Goal: Task Accomplishment & Management: Use online tool/utility

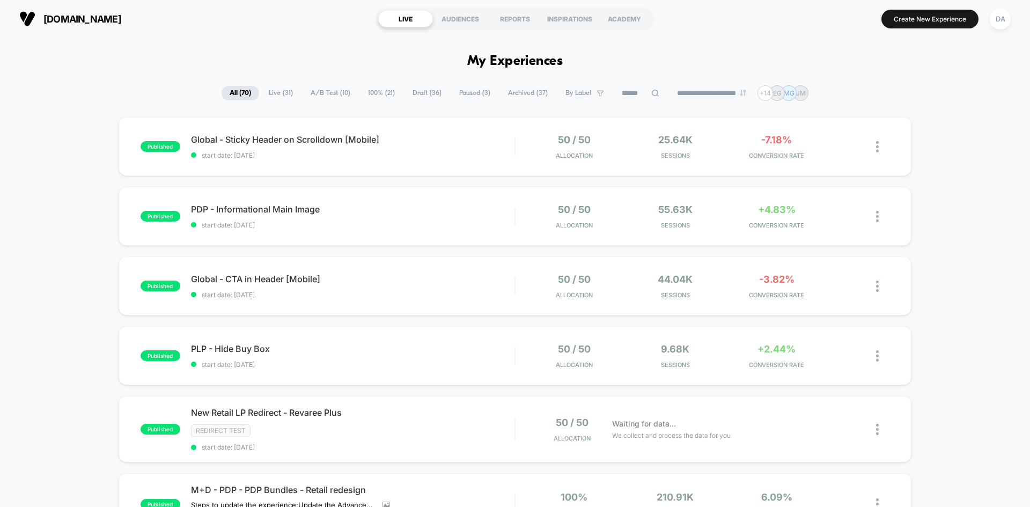
click at [379, 92] on span "100% ( 21 )" at bounding box center [381, 93] width 43 height 14
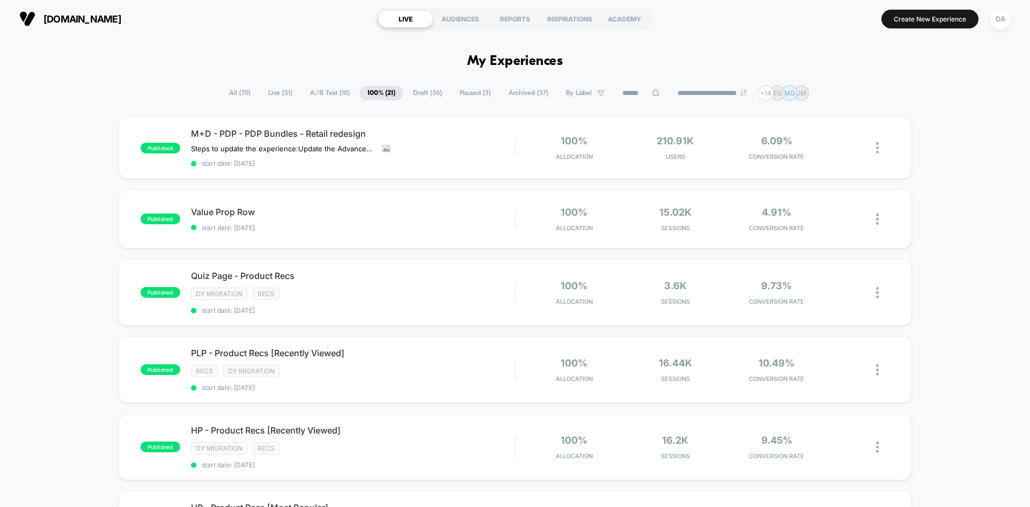
click at [416, 95] on span "Draft ( 36 )" at bounding box center [427, 93] width 45 height 14
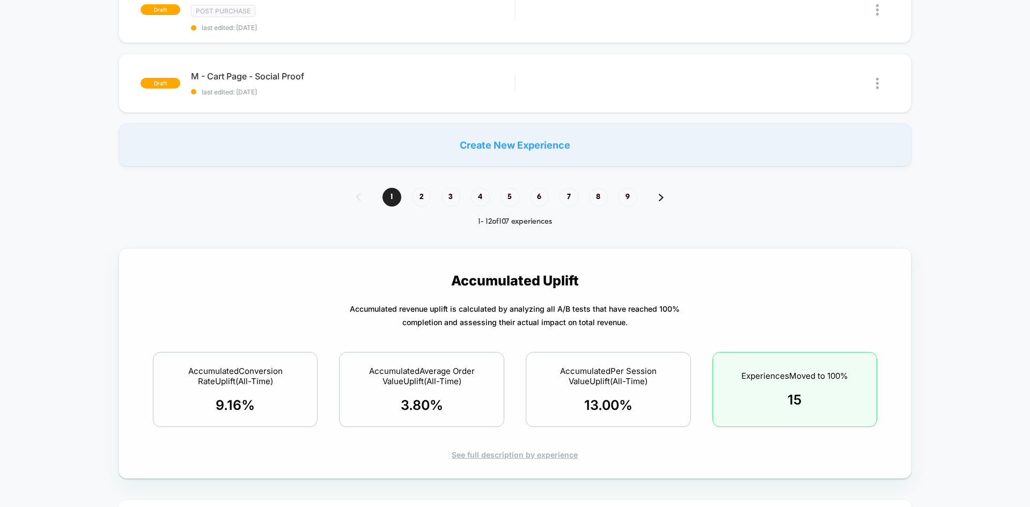
scroll to position [859, 0]
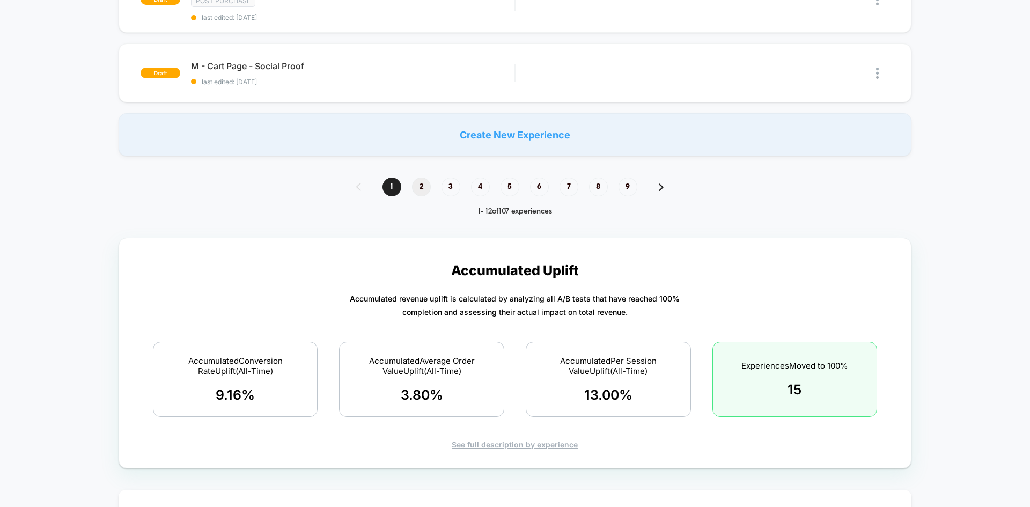
click at [420, 189] on span "2" at bounding box center [421, 187] width 19 height 19
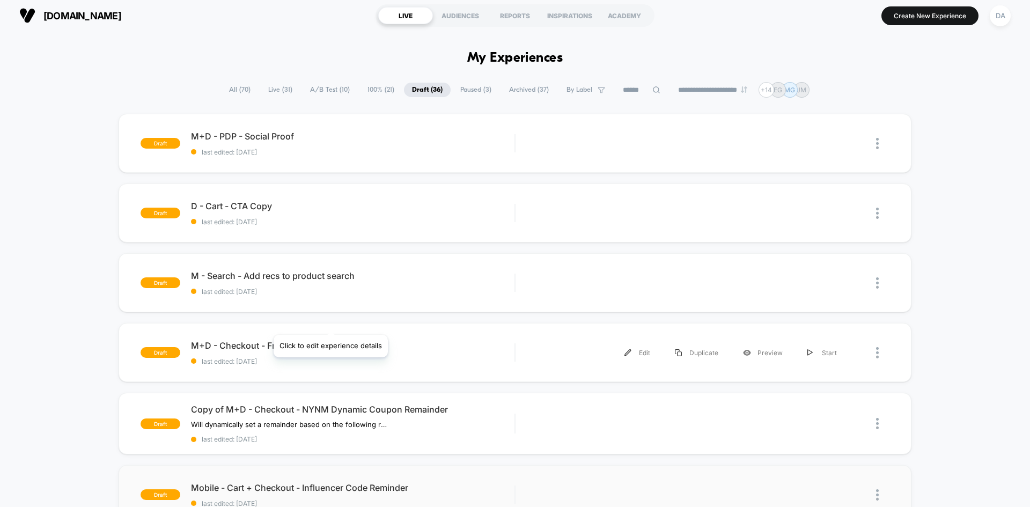
scroll to position [0, 0]
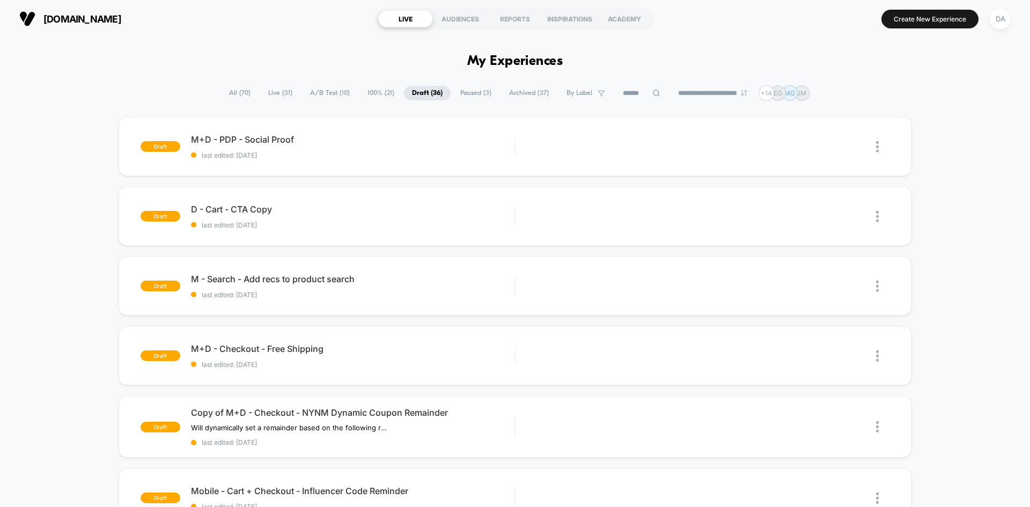
click at [653, 94] on icon at bounding box center [657, 93] width 8 height 8
type input "******"
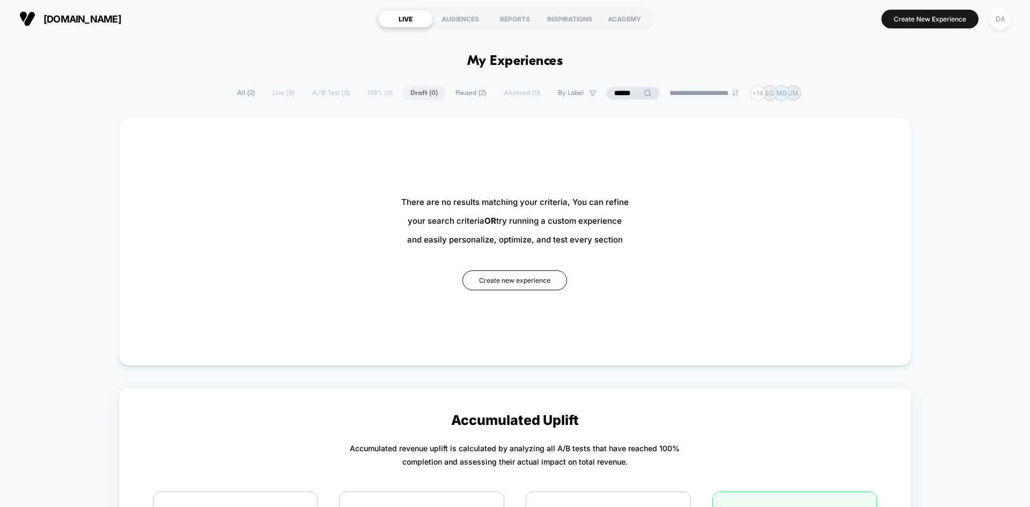
click at [448, 91] on span "Paused ( 2 )" at bounding box center [471, 93] width 47 height 14
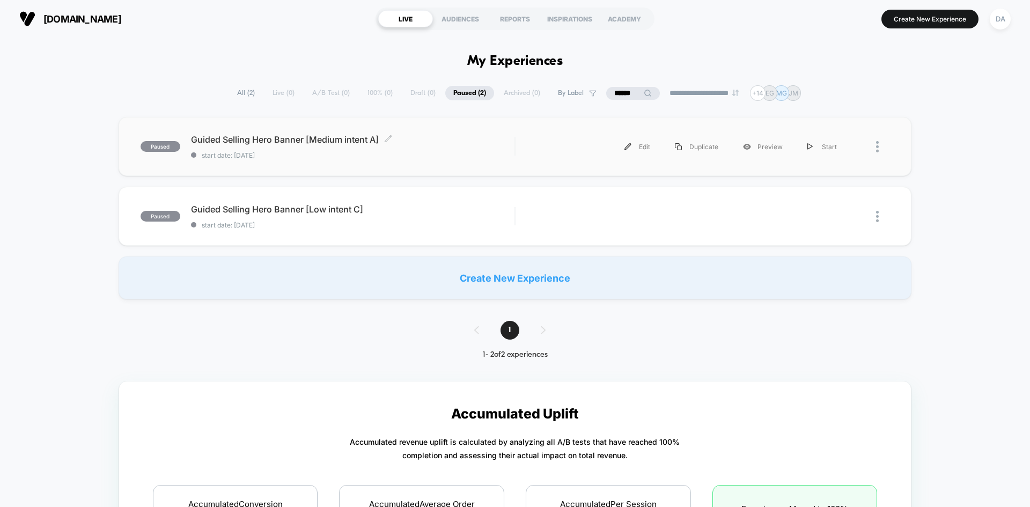
click at [490, 143] on span "Guided Selling Hero Banner [Medium intent A] Click to edit experience details" at bounding box center [353, 139] width 324 height 11
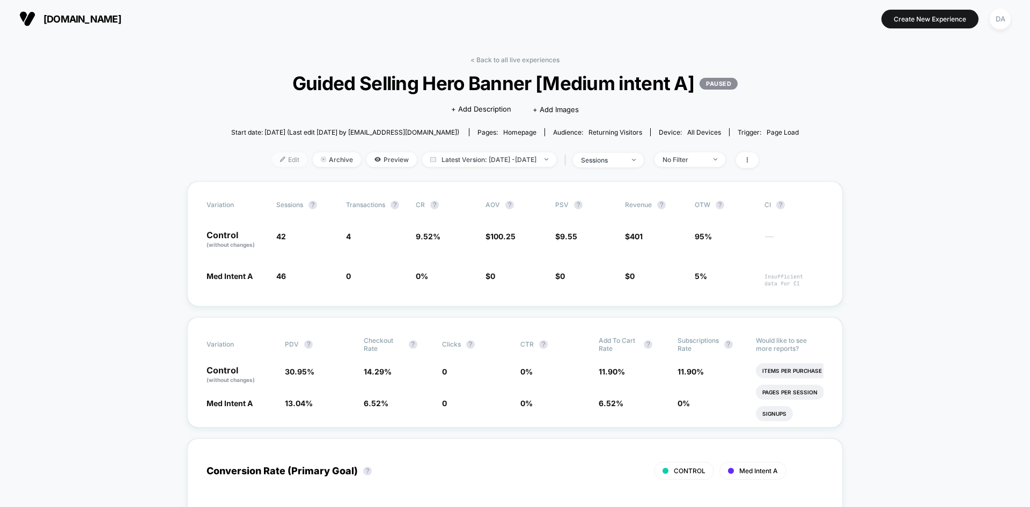
click at [281, 160] on span "Edit" at bounding box center [289, 159] width 35 height 14
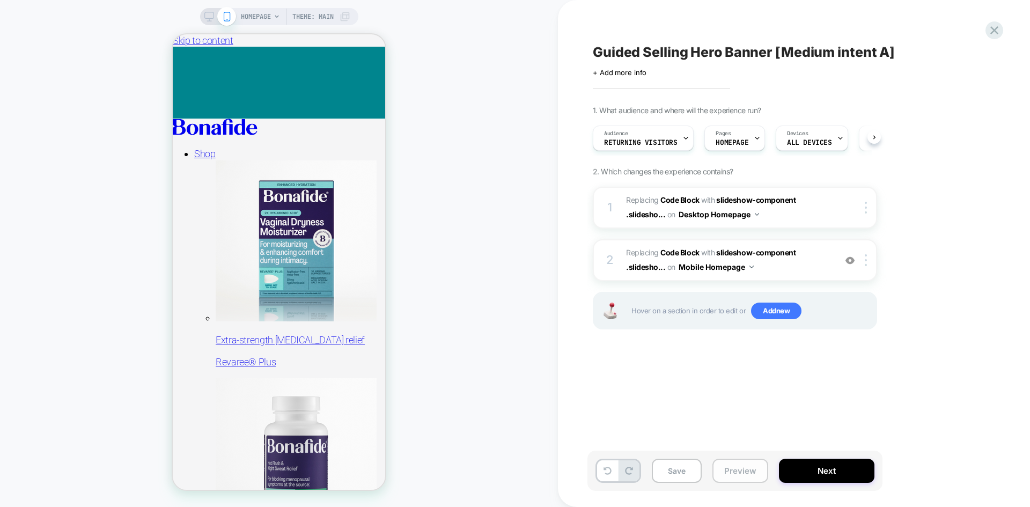
scroll to position [0, 1]
click at [729, 471] on button "Preview" at bounding box center [741, 471] width 56 height 24
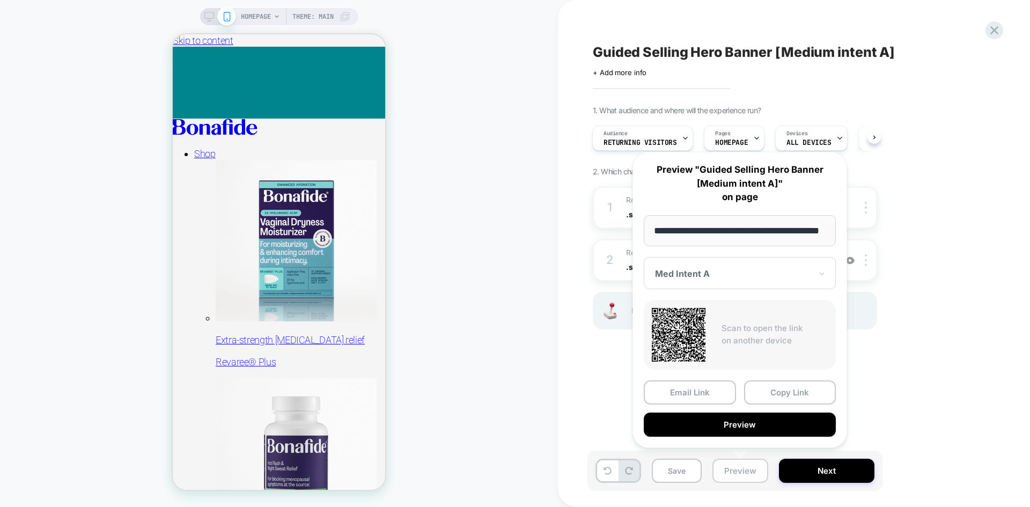
scroll to position [0, 28]
drag, startPoint x: 715, startPoint y: 233, endPoint x: 861, endPoint y: 237, distance: 146.0
click at [861, 237] on body "HOMEPAGE Theme: MAIN Guided Selling Hero Banner [Medium intent A] Click to edit…" at bounding box center [515, 253] width 1030 height 507
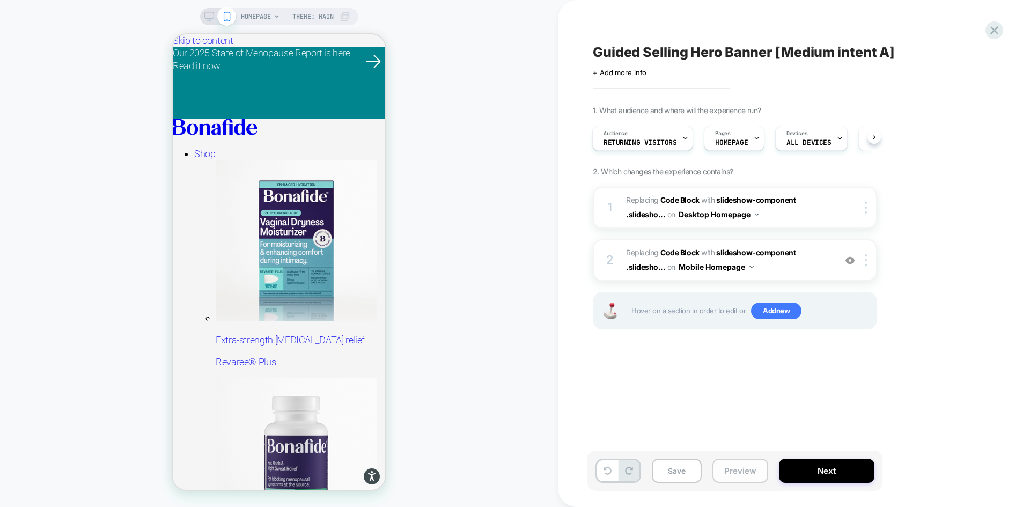
click at [730, 471] on button "Preview" at bounding box center [741, 471] width 56 height 24
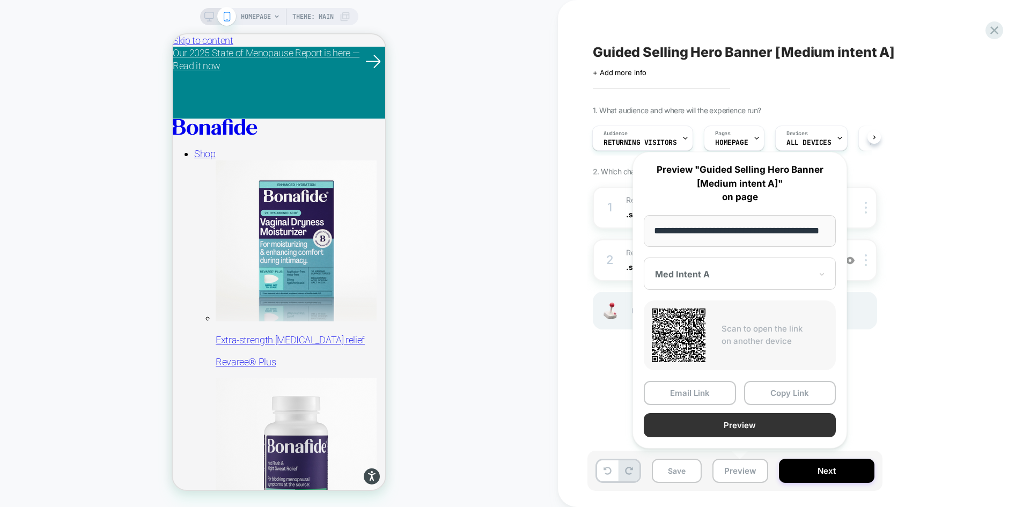
scroll to position [0, 0]
click at [735, 427] on button "Preview" at bounding box center [740, 425] width 192 height 24
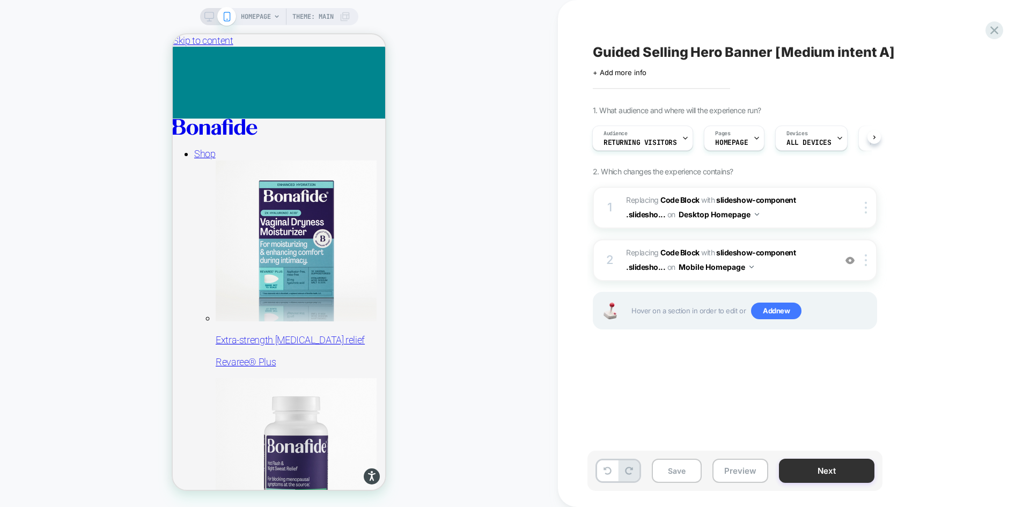
click at [835, 472] on button "Next" at bounding box center [827, 471] width 96 height 24
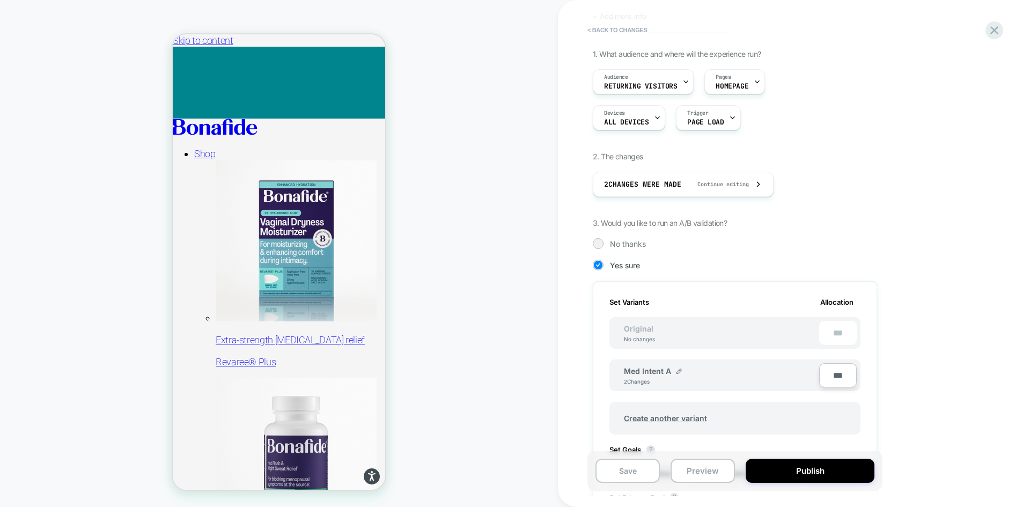
scroll to position [268, 0]
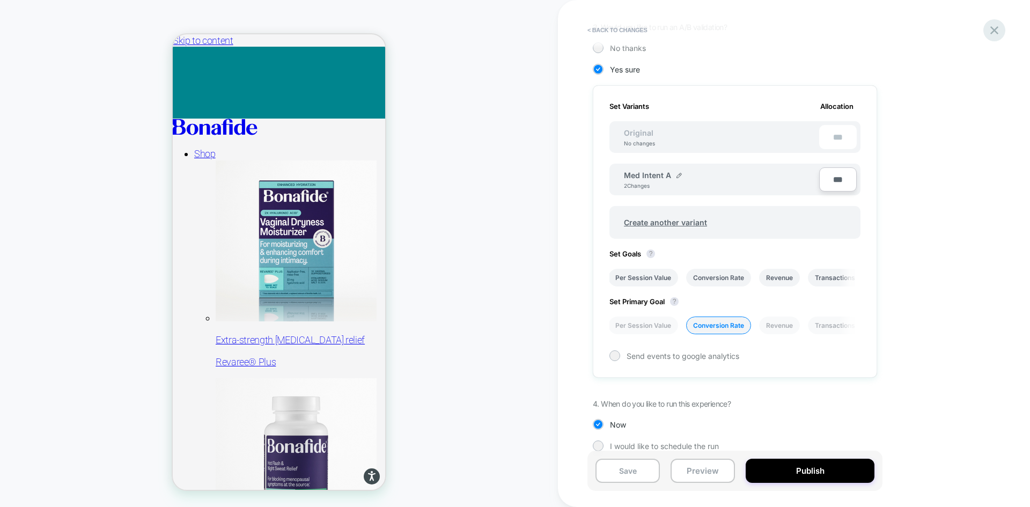
click at [991, 32] on icon at bounding box center [995, 30] width 14 height 14
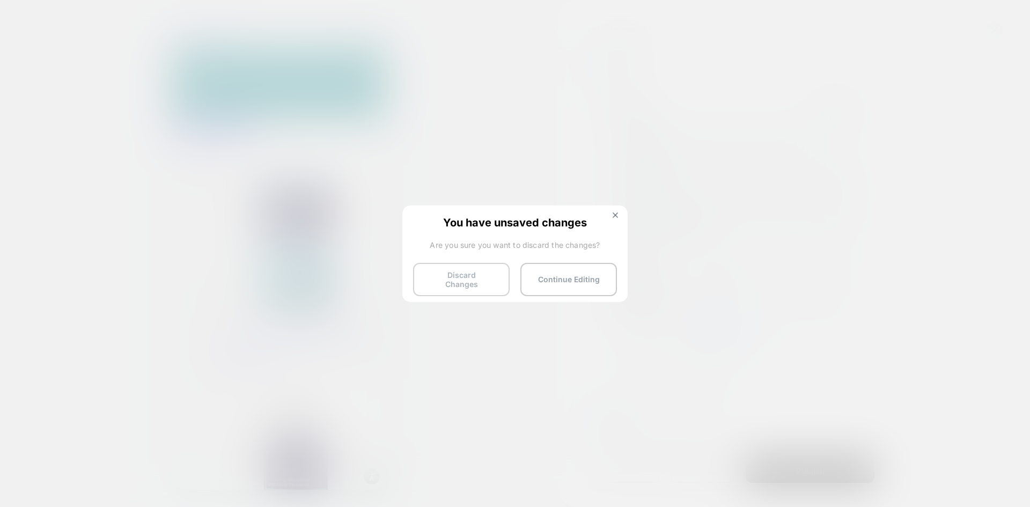
click at [499, 277] on button "Discard Changes" at bounding box center [461, 279] width 97 height 33
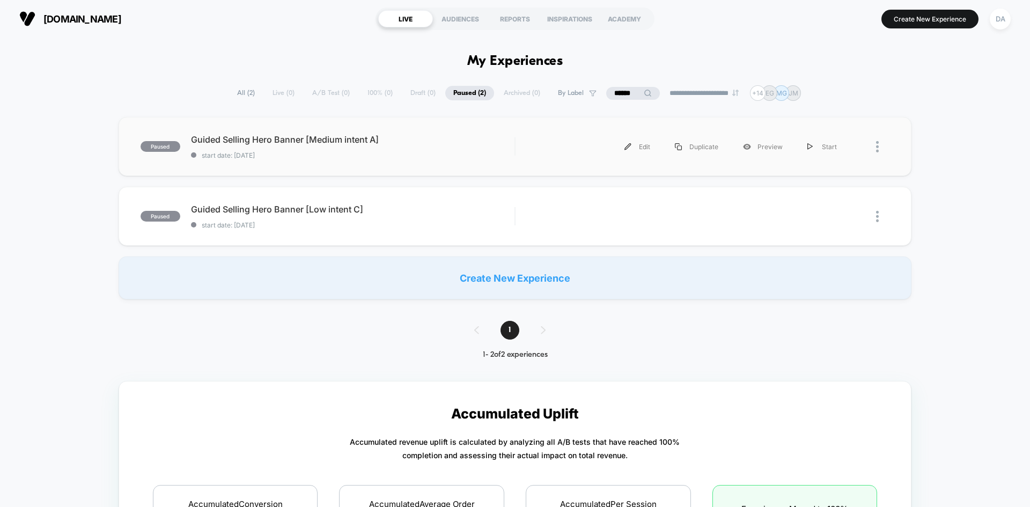
click at [523, 134] on div "paused Guided Selling Hero Banner [Medium intent A] start date: 9/23/2025 Edit …" at bounding box center [515, 146] width 793 height 59
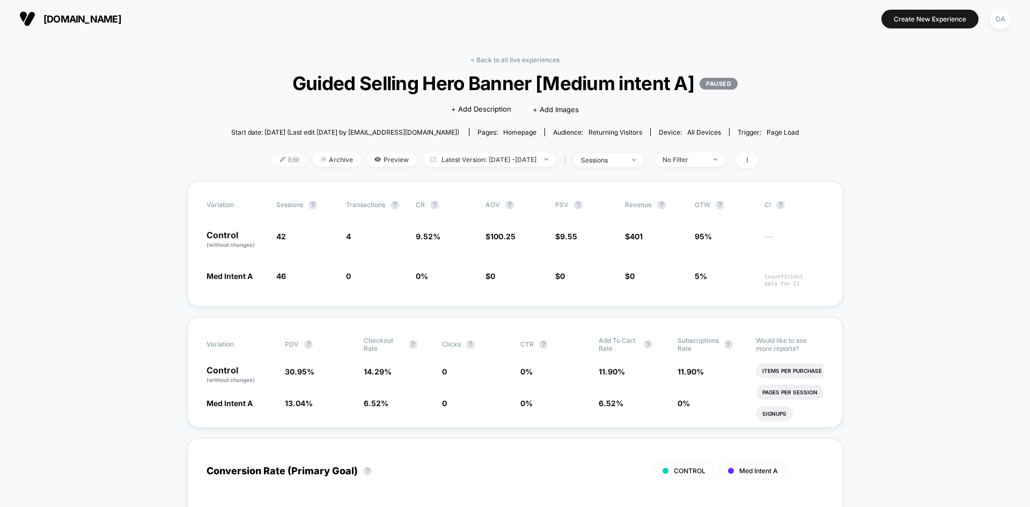
click at [279, 160] on span "Edit" at bounding box center [289, 159] width 35 height 14
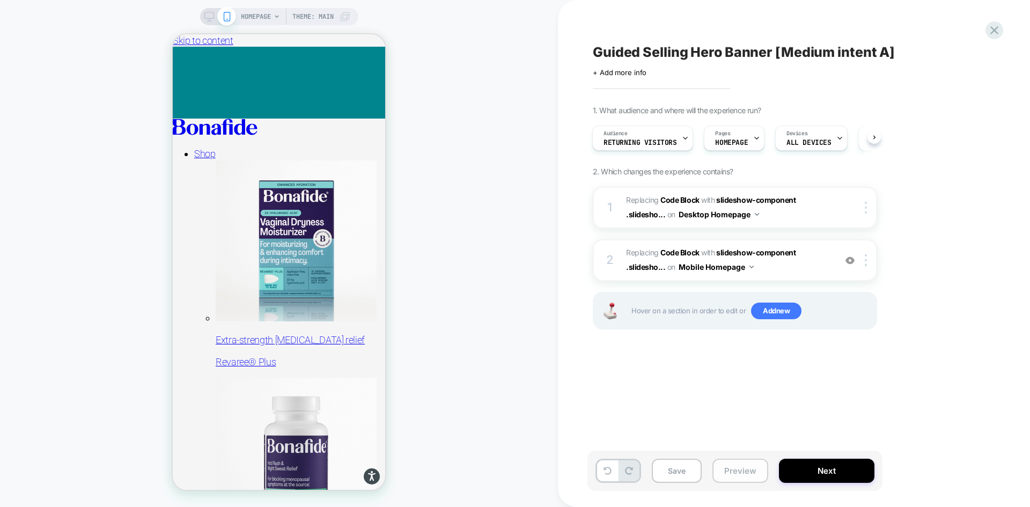
click at [742, 469] on button "Preview" at bounding box center [741, 471] width 56 height 24
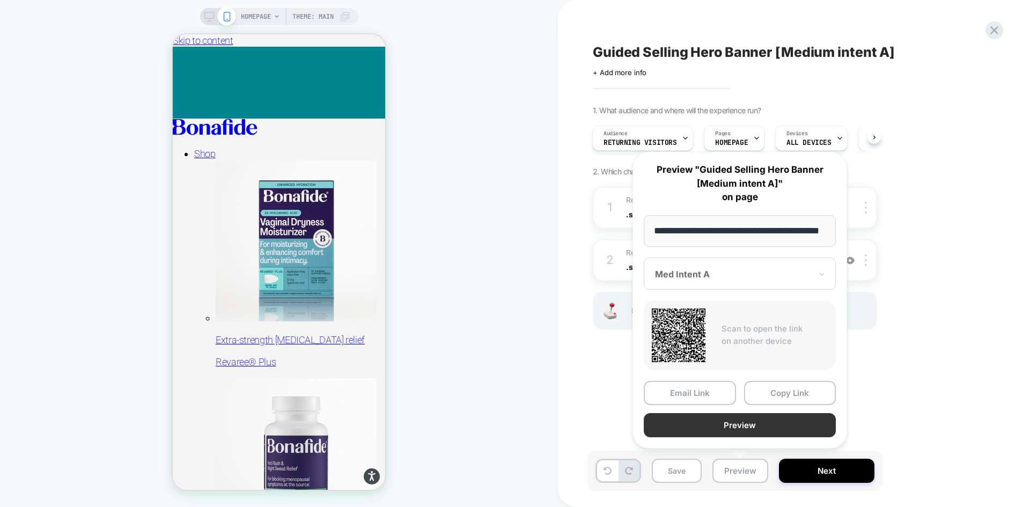
click at [742, 423] on button "Preview" at bounding box center [740, 425] width 192 height 24
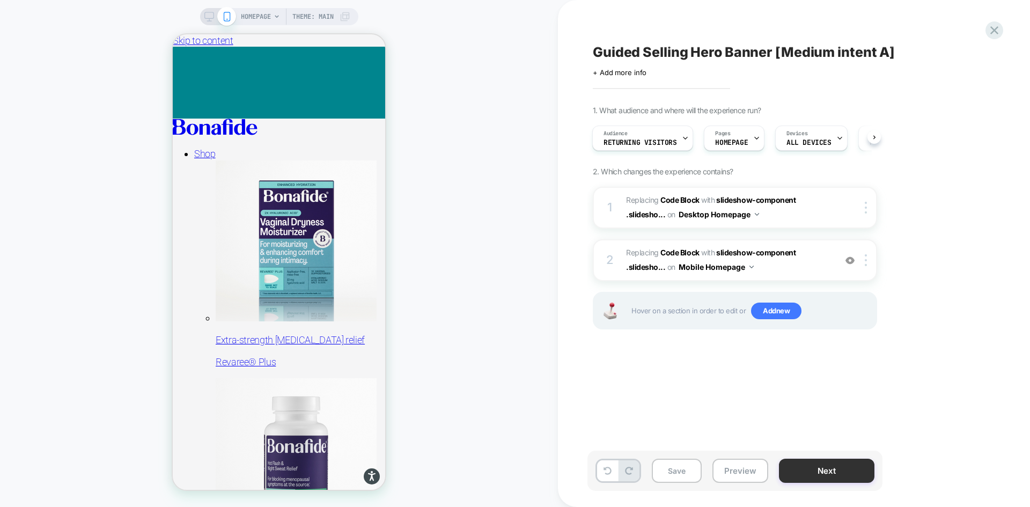
click at [834, 466] on button "Next" at bounding box center [827, 471] width 96 height 24
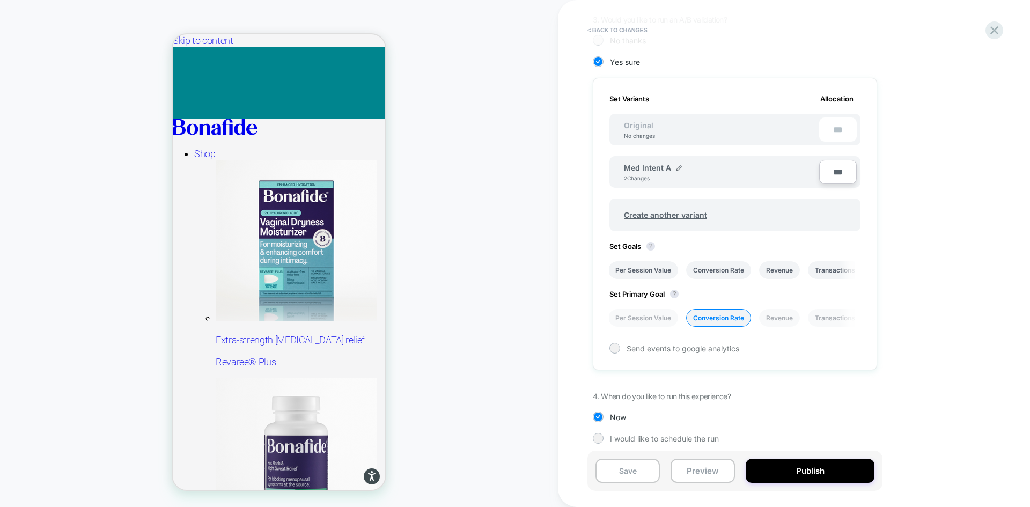
scroll to position [282, 0]
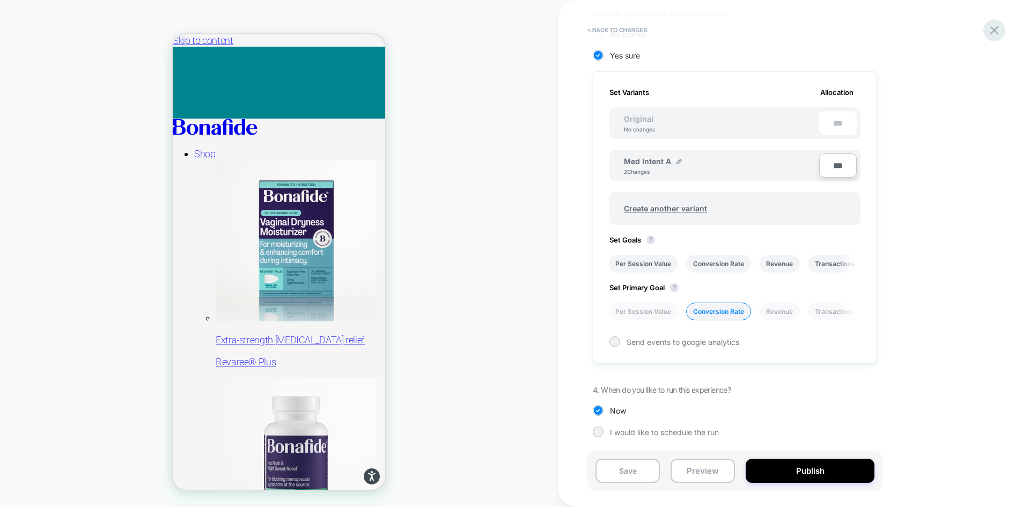
click at [990, 32] on icon at bounding box center [995, 30] width 14 height 14
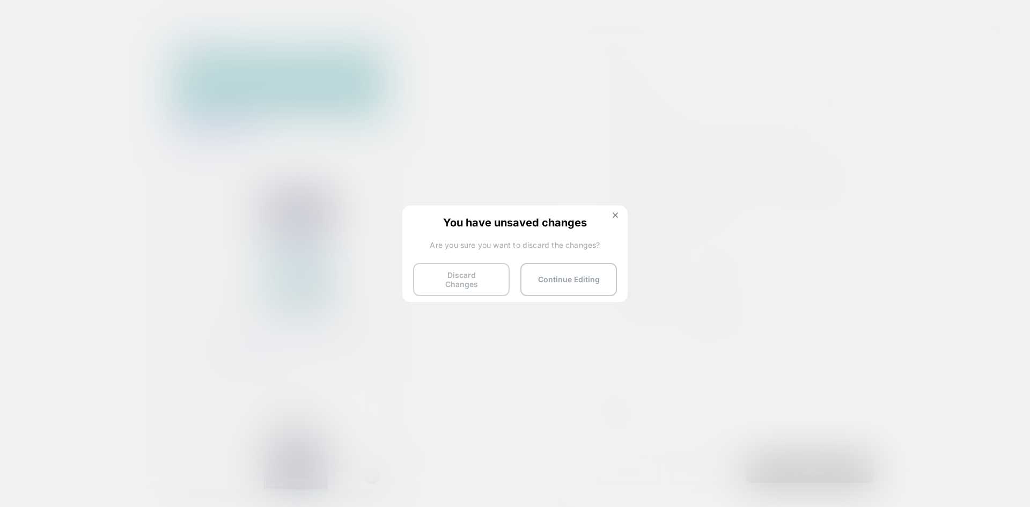
click at [495, 273] on button "Discard Changes" at bounding box center [461, 279] width 97 height 33
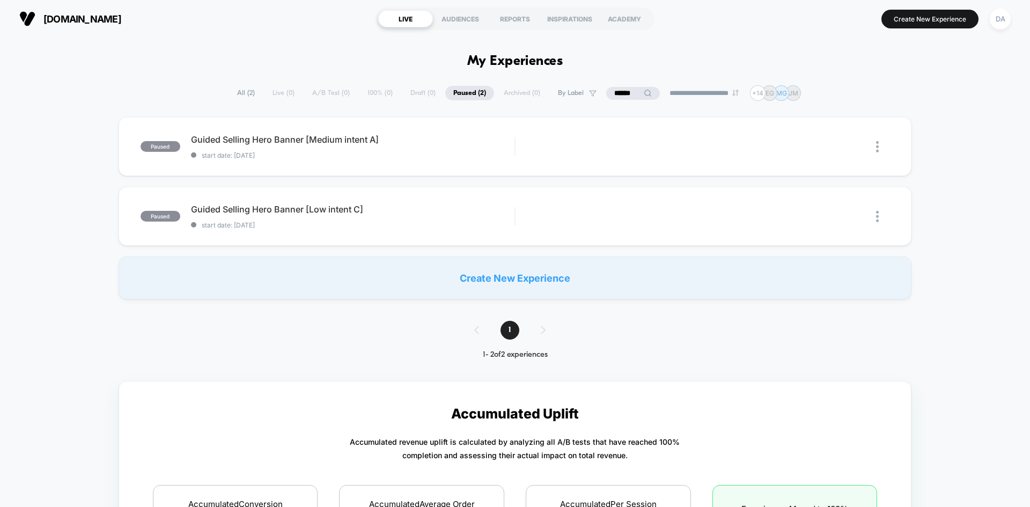
click at [287, 93] on div "**********" at bounding box center [515, 93] width 572 height 16
click at [325, 92] on div "**********" at bounding box center [515, 93] width 572 height 16
click at [245, 97] on span "All ( 2 )" at bounding box center [246, 93] width 34 height 14
click at [327, 90] on div "**********" at bounding box center [515, 93] width 570 height 16
click at [618, 89] on input "******" at bounding box center [632, 93] width 107 height 13
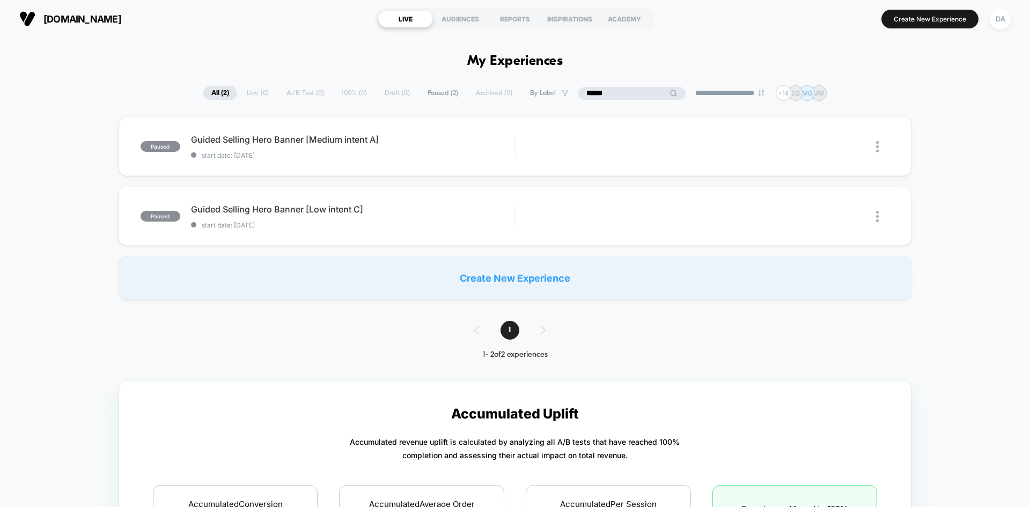
click at [618, 89] on input "******" at bounding box center [632, 93] width 107 height 13
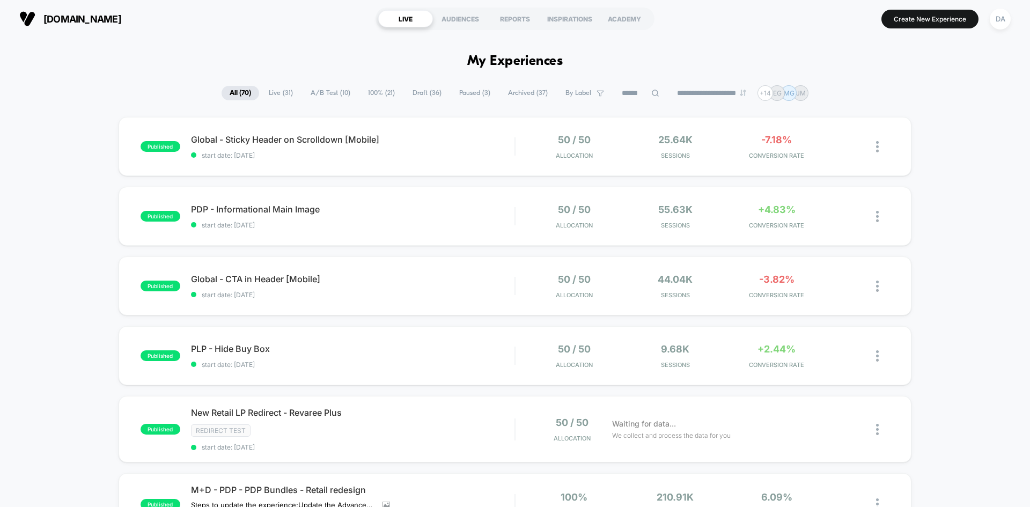
click at [373, 94] on span "100% ( 21 )" at bounding box center [381, 93] width 43 height 14
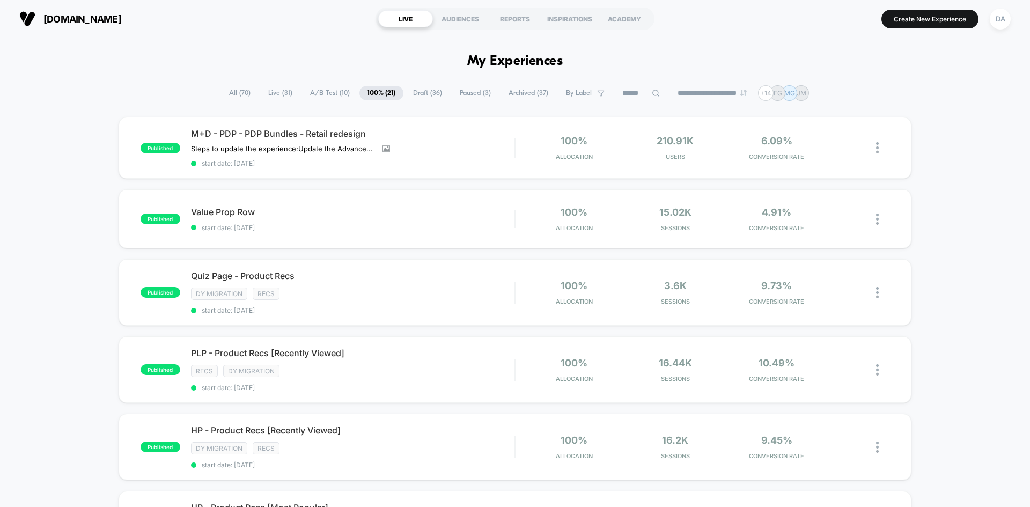
click at [314, 92] on span "A/B Test ( 10 )" at bounding box center [330, 93] width 56 height 14
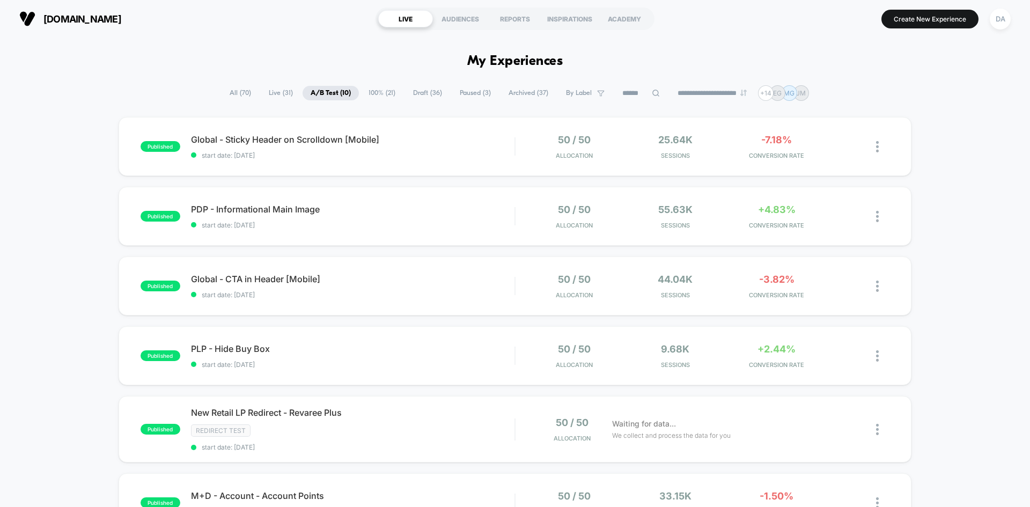
click at [279, 90] on span "Live ( 31 )" at bounding box center [281, 93] width 40 height 14
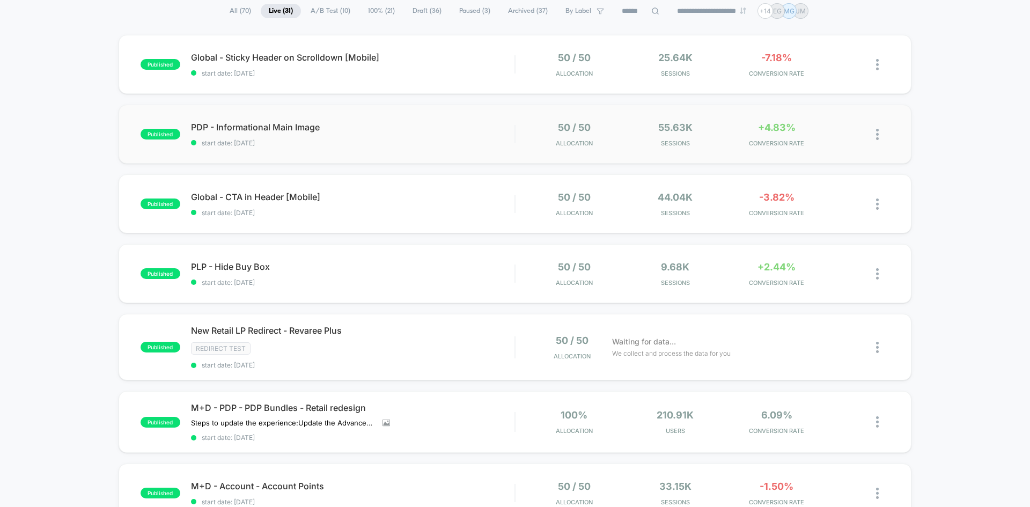
scroll to position [107, 0]
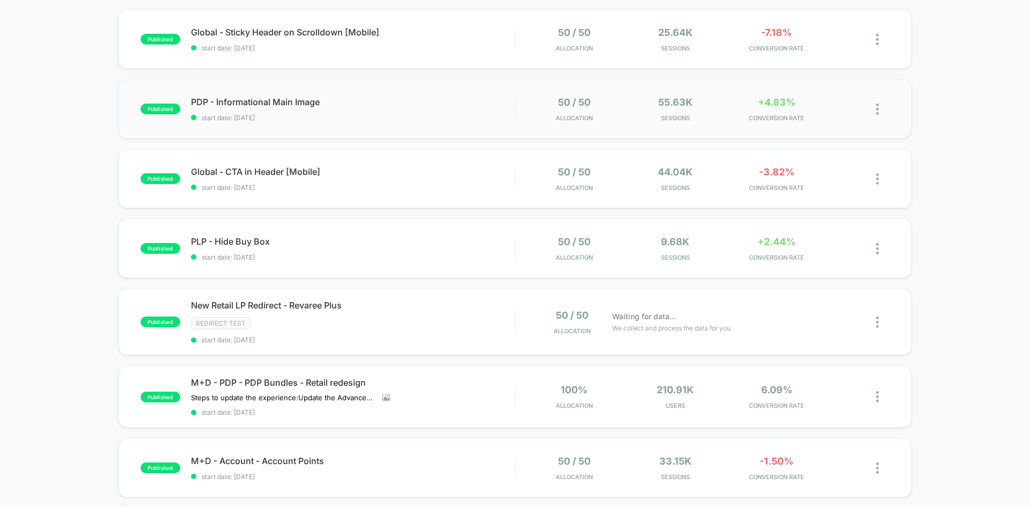
click at [877, 106] on img at bounding box center [877, 109] width 3 height 11
click at [816, 72] on div "Duplicate" at bounding box center [822, 72] width 97 height 24
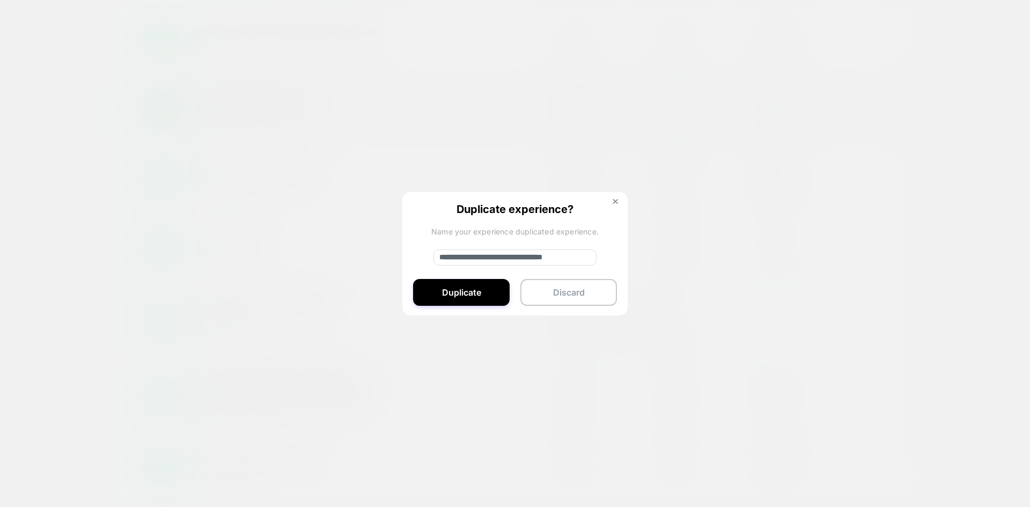
drag, startPoint x: 489, startPoint y: 254, endPoint x: 450, endPoint y: 256, distance: 39.2
click at [450, 256] on input "**********" at bounding box center [515, 258] width 163 height 16
drag, startPoint x: 470, startPoint y: 256, endPoint x: 425, endPoint y: 260, distance: 45.2
click at [425, 260] on div "**********" at bounding box center [515, 254] width 225 height 125
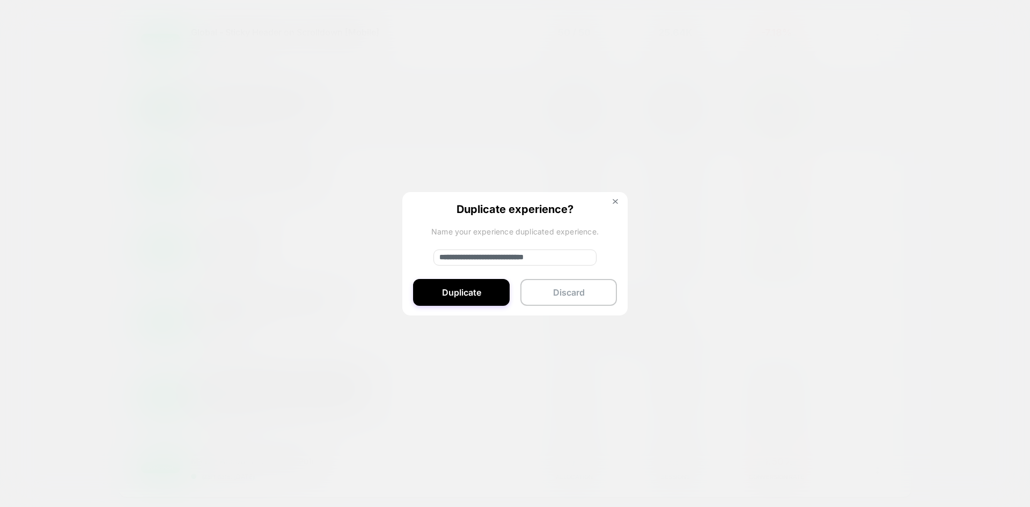
click at [443, 258] on input "**********" at bounding box center [515, 258] width 163 height 16
click at [578, 258] on input "**********" at bounding box center [515, 258] width 163 height 16
type input "**********"
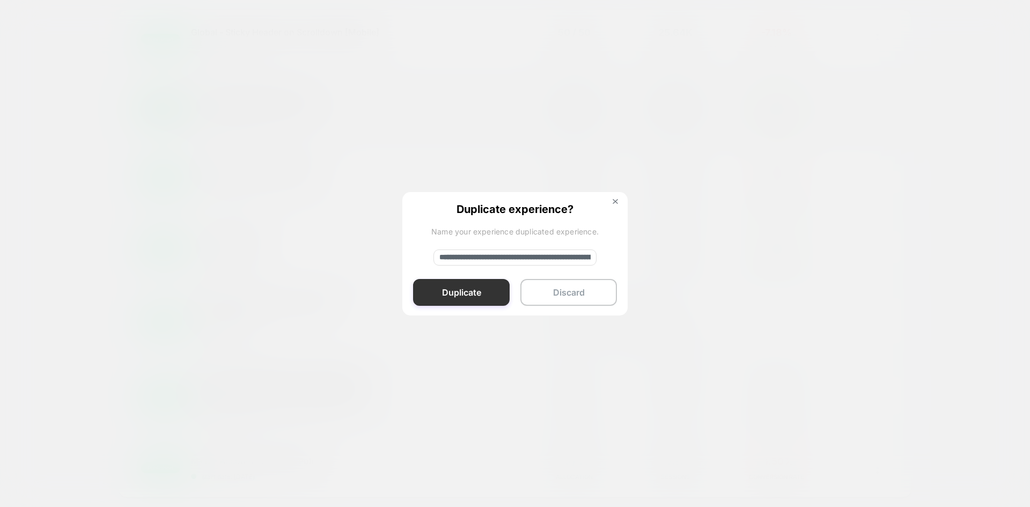
click at [486, 296] on button "Duplicate" at bounding box center [461, 292] width 97 height 27
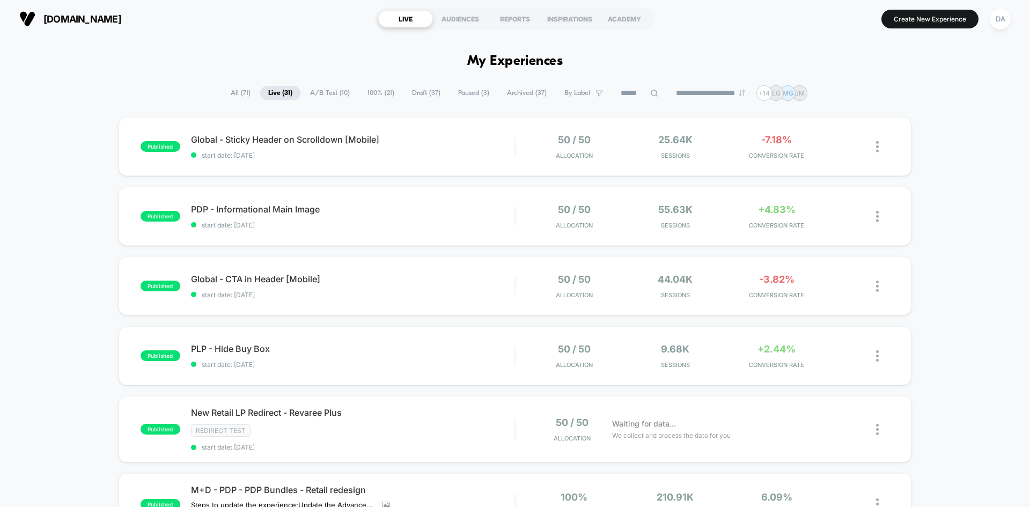
click at [406, 92] on span "Draft ( 37 )" at bounding box center [426, 93] width 45 height 14
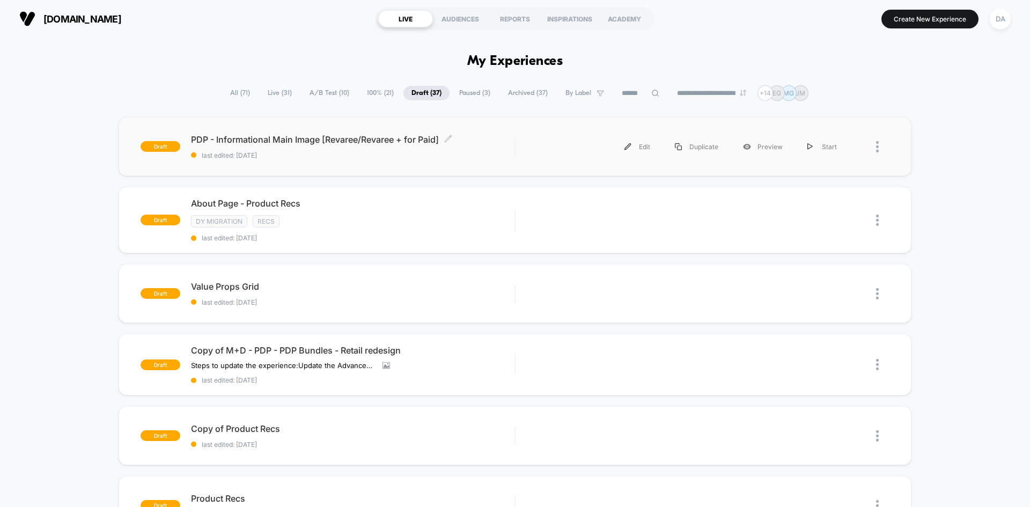
click at [473, 148] on div "PDP - Informational Main Image [Revaree/Revaree + for Paid] Click to edit exper…" at bounding box center [353, 146] width 324 height 25
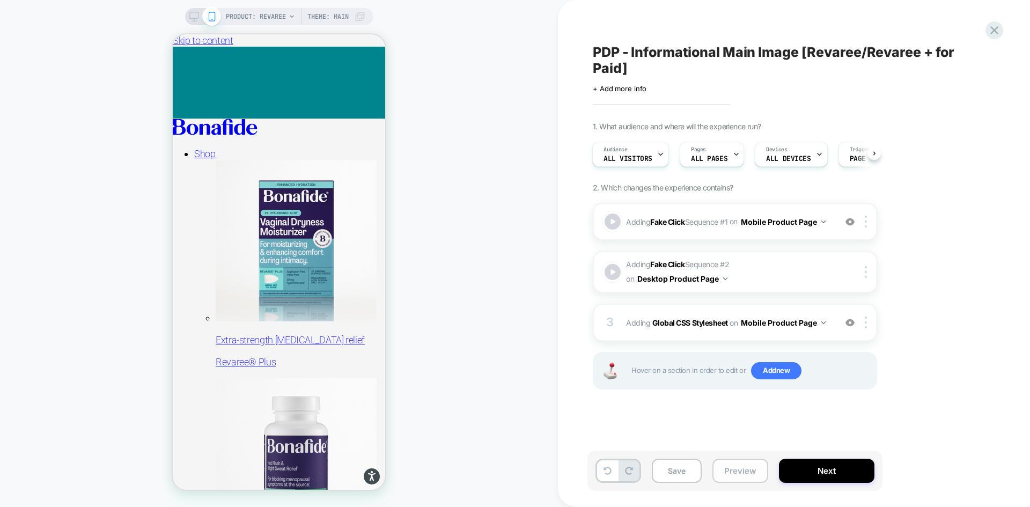
click at [738, 464] on button "Preview" at bounding box center [741, 471] width 56 height 24
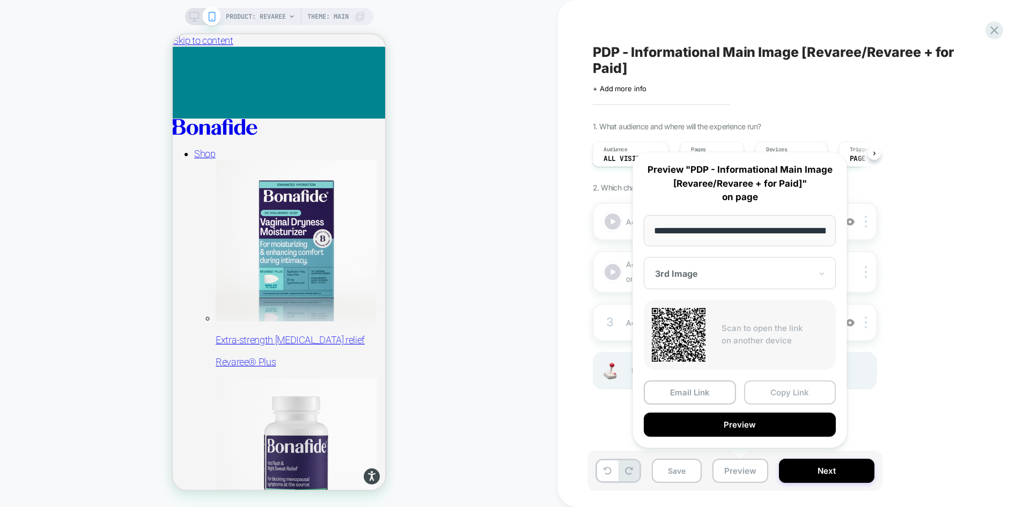
scroll to position [0, 100]
click at [754, 419] on button "Preview" at bounding box center [740, 425] width 192 height 24
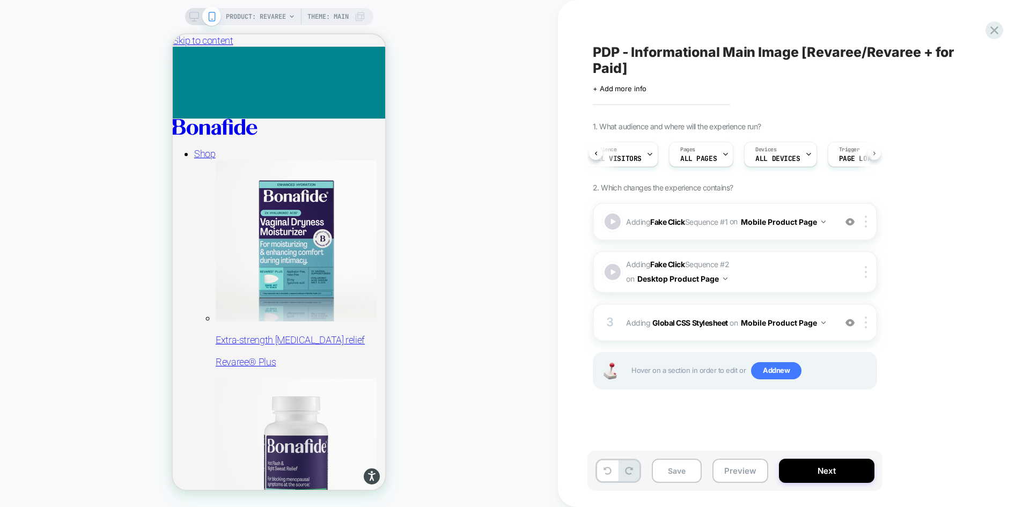
click at [880, 150] on button at bounding box center [874, 153] width 13 height 13
click at [702, 154] on div "Pages ALL PAGES" at bounding box center [693, 154] width 58 height 24
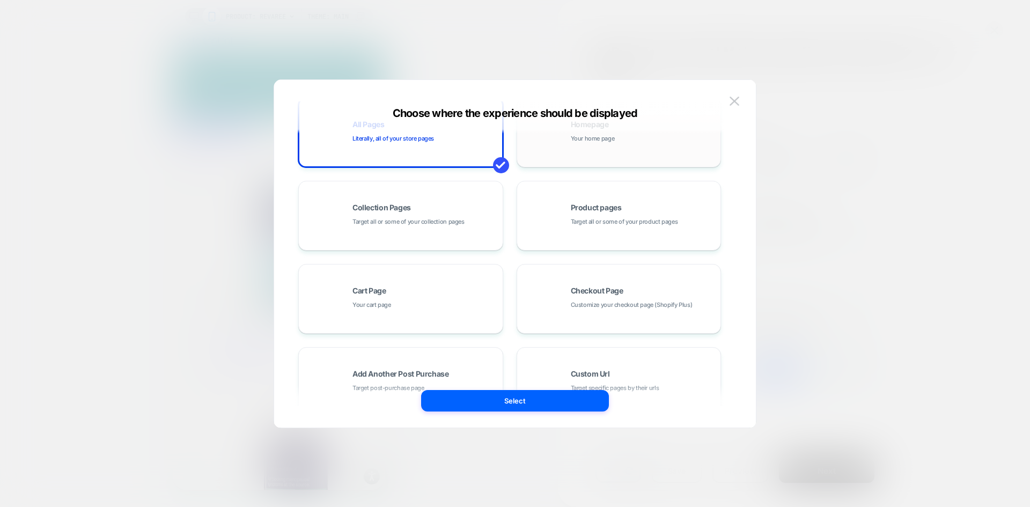
scroll to position [0, 0]
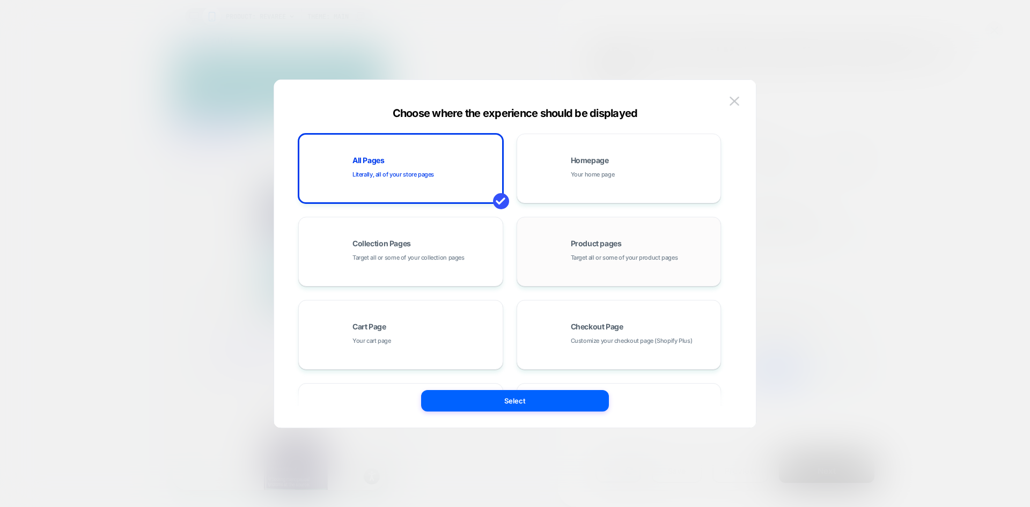
click at [624, 242] on div "Product pages Target all or some of your product pages" at bounding box center [643, 251] width 145 height 23
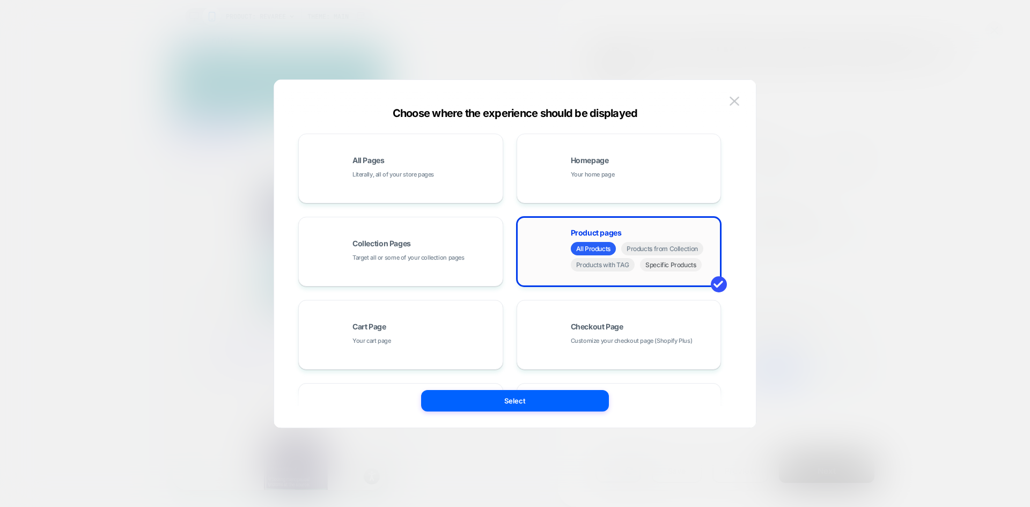
click at [659, 267] on span "Specific Products" at bounding box center [671, 264] width 62 height 13
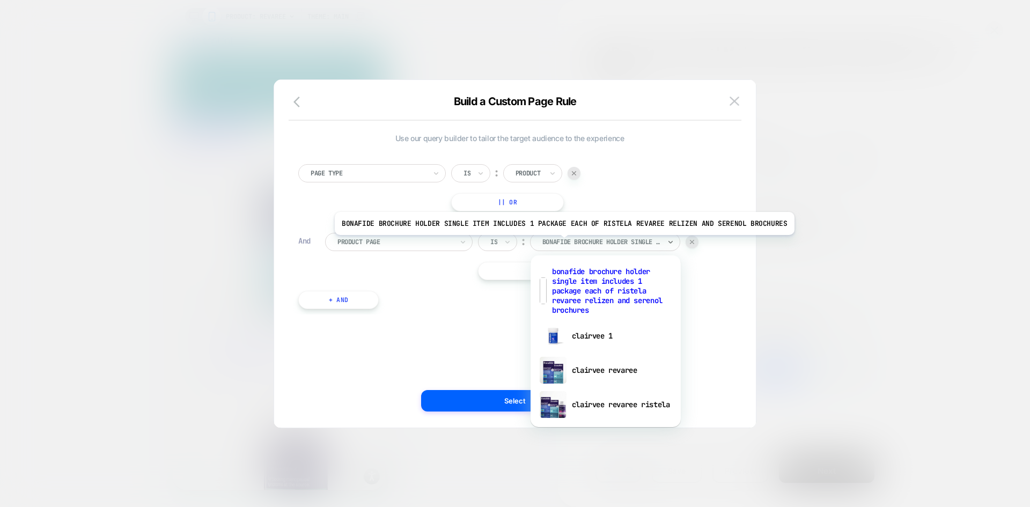
click at [559, 243] on div at bounding box center [602, 242] width 118 height 10
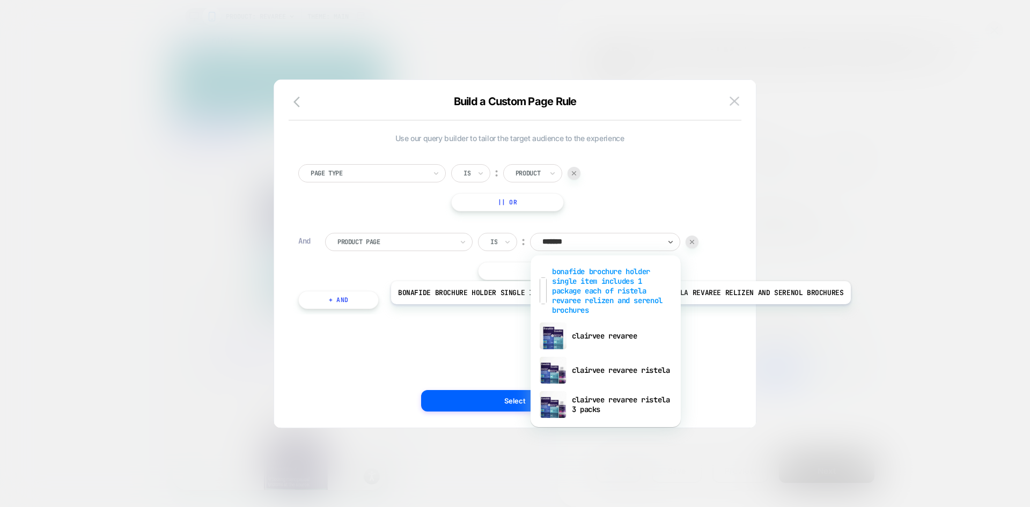
type input "*******"
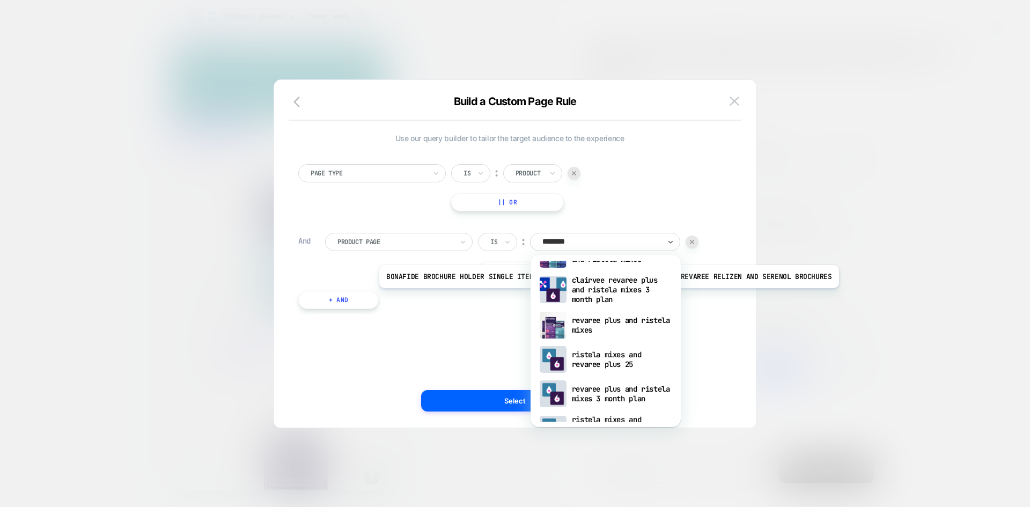
scroll to position [1427, 0]
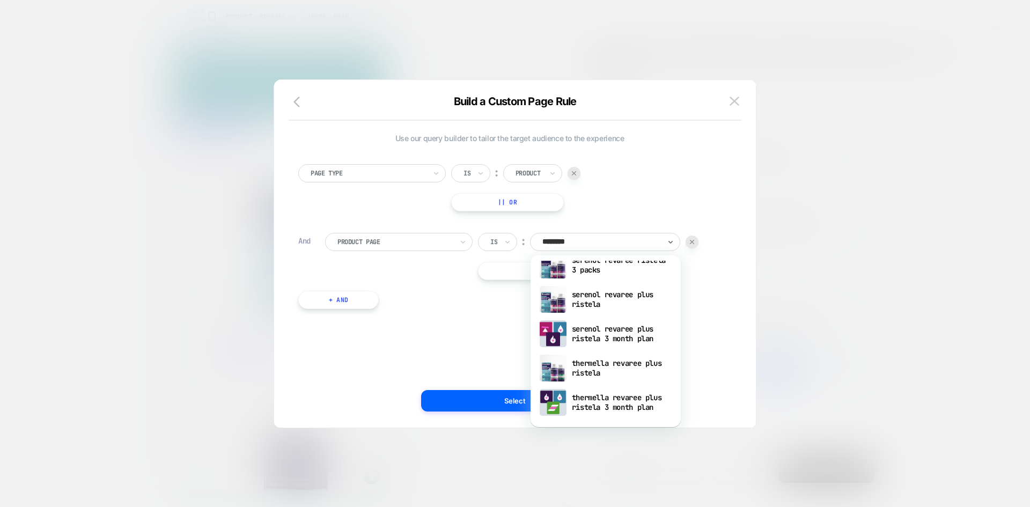
click at [693, 210] on div "Page Type Is ︰ Product || Or" at bounding box center [509, 187] width 423 height 47
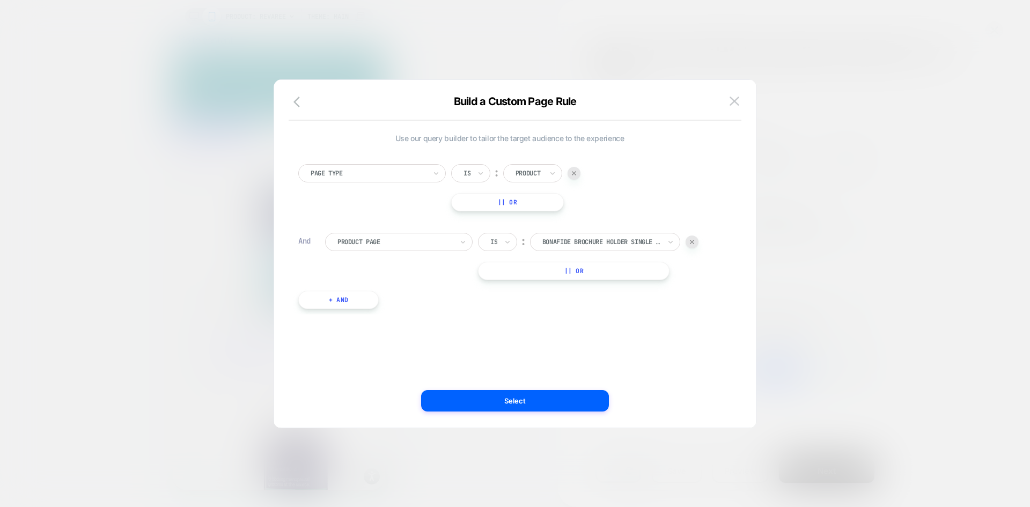
click at [692, 246] on div at bounding box center [692, 242] width 13 height 13
click at [736, 105] on img at bounding box center [735, 101] width 10 height 9
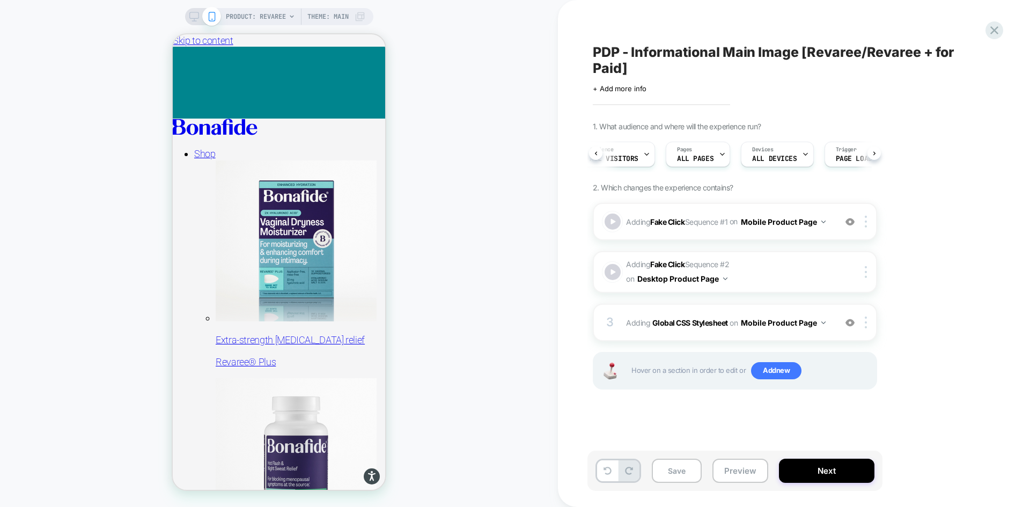
scroll to position [0, 12]
click at [679, 473] on button "Save" at bounding box center [677, 471] width 50 height 24
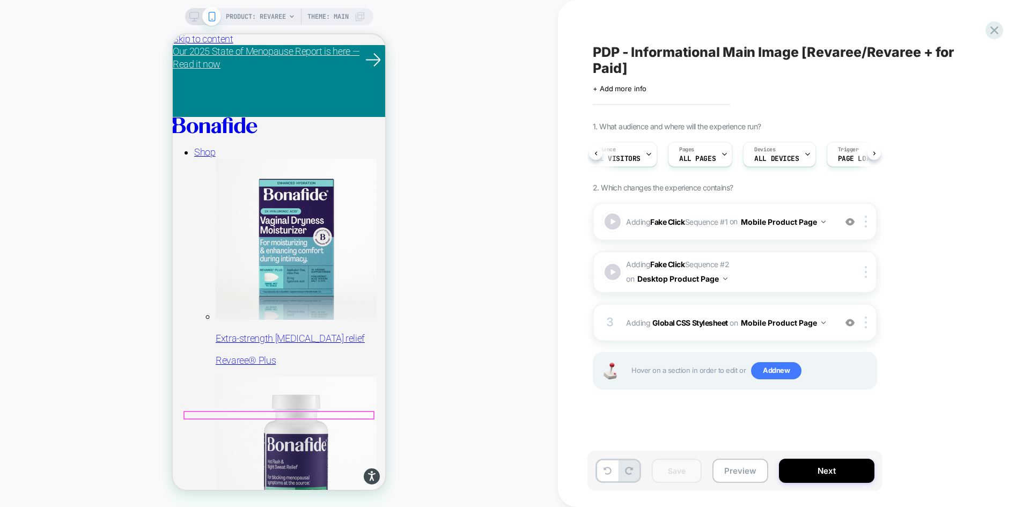
scroll to position [268, 0]
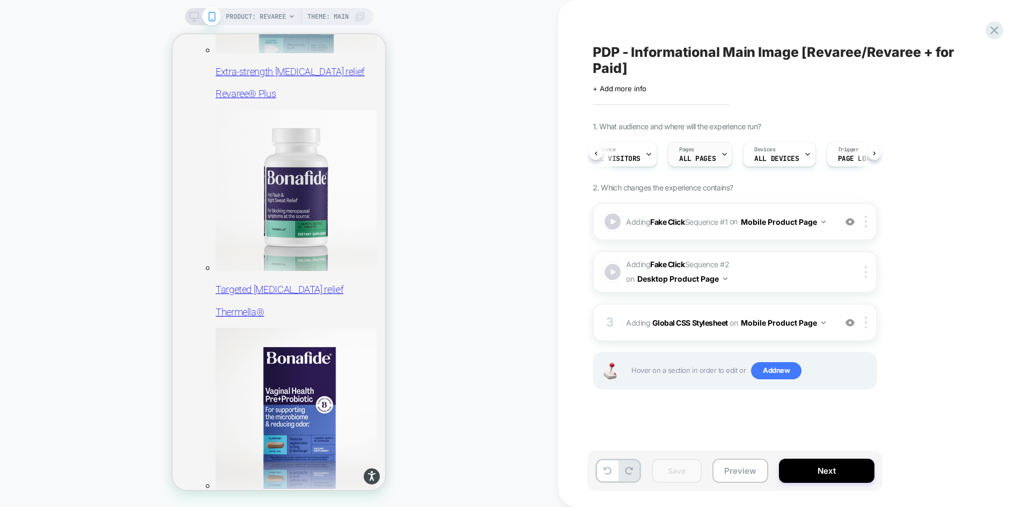
click at [707, 151] on div "Pages ALL PAGES" at bounding box center [698, 154] width 58 height 24
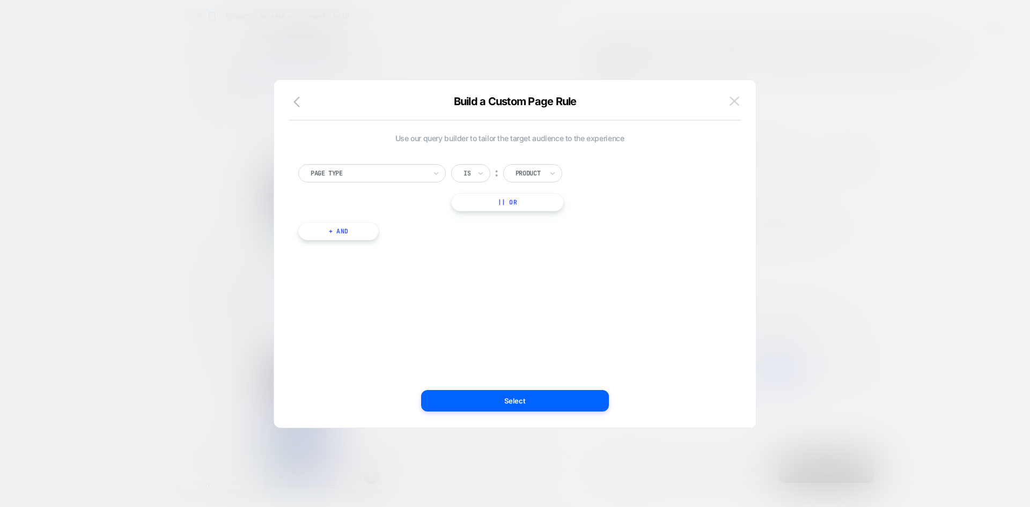
click at [734, 100] on img at bounding box center [735, 101] width 10 height 9
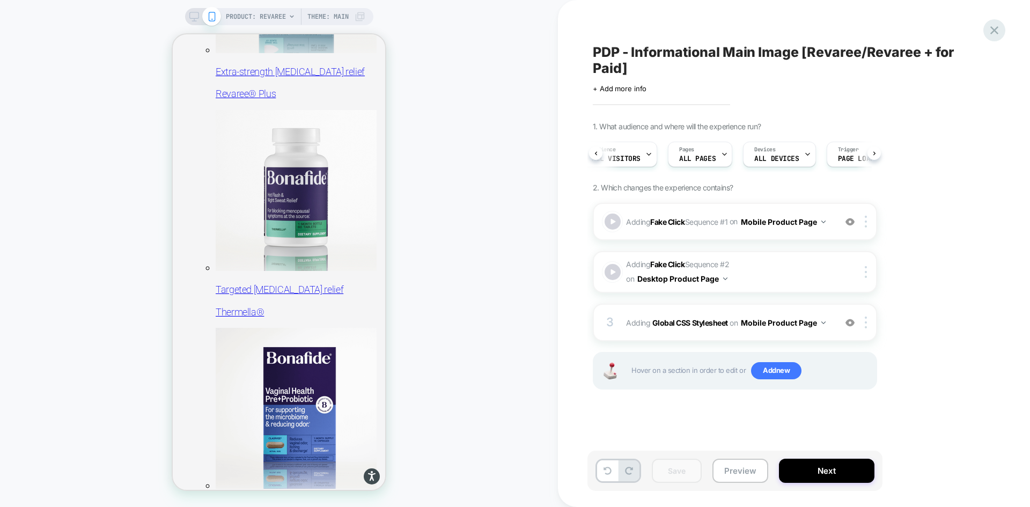
click at [997, 30] on icon at bounding box center [995, 30] width 14 height 14
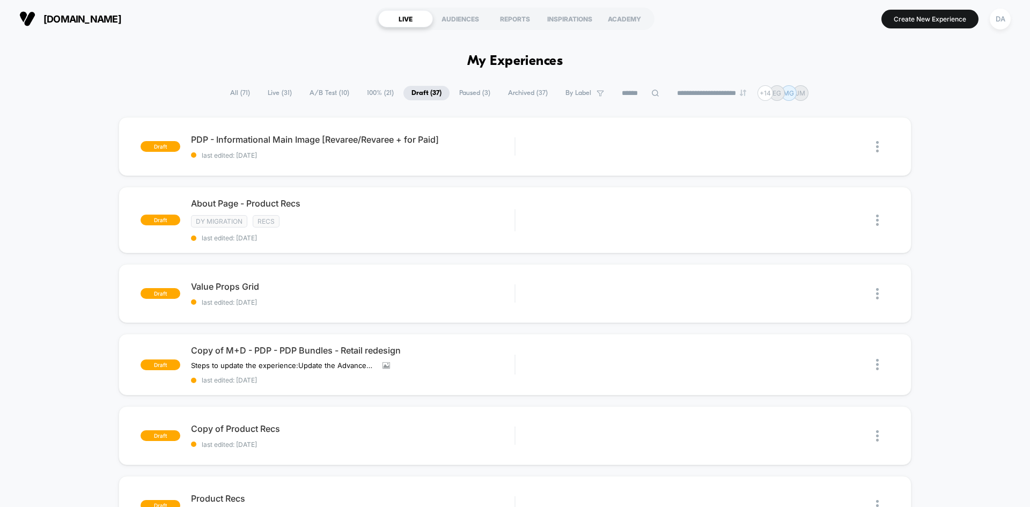
click at [365, 93] on span "100% ( 21 )" at bounding box center [380, 93] width 43 height 14
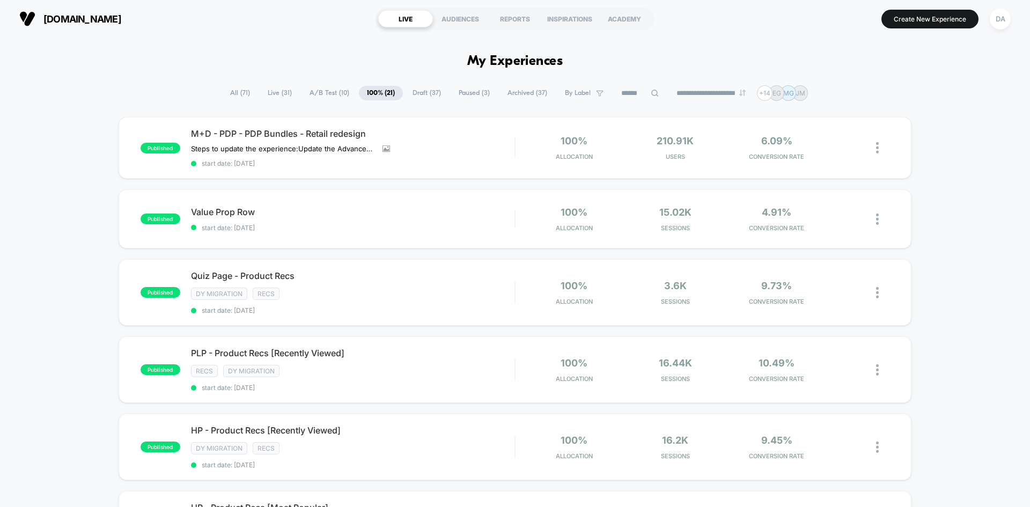
click at [316, 92] on span "A/B Test ( 10 )" at bounding box center [330, 93] width 56 height 14
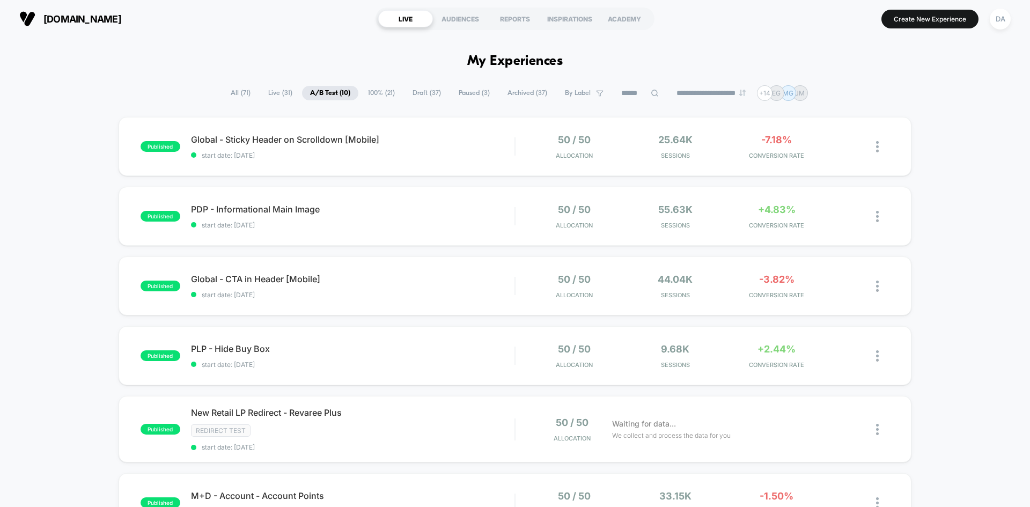
click at [434, 91] on span "Draft ( 37 )" at bounding box center [427, 93] width 45 height 14
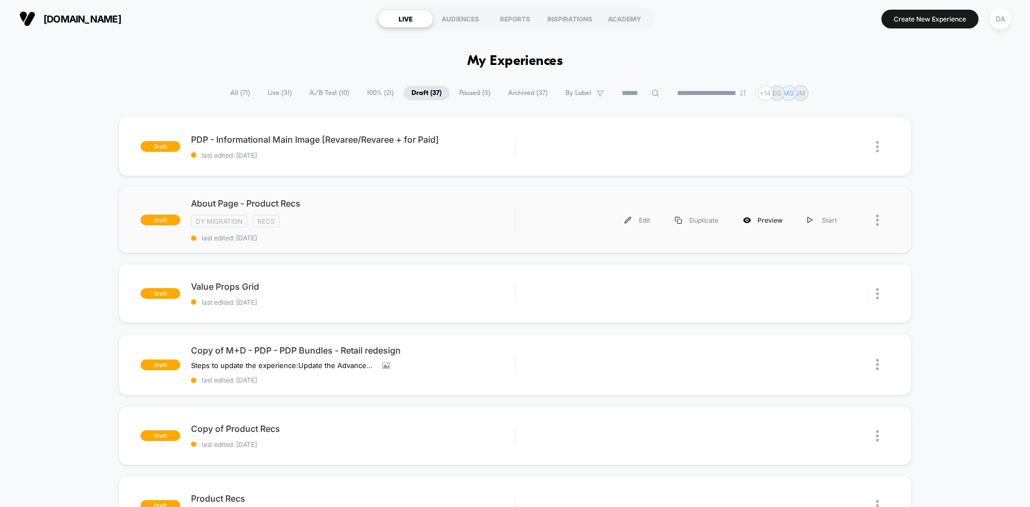
click at [770, 219] on div "Preview" at bounding box center [763, 220] width 64 height 24
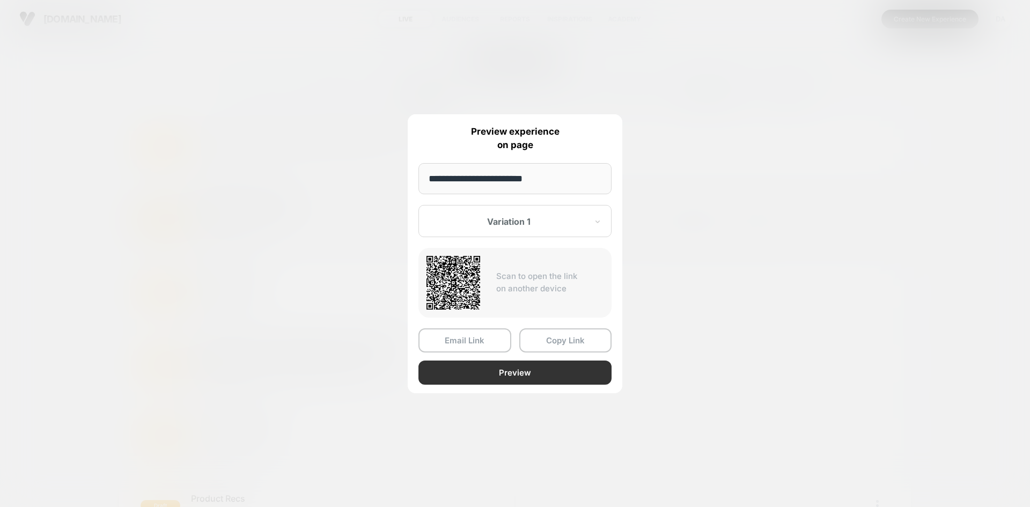
click at [507, 375] on button "Preview" at bounding box center [515, 373] width 193 height 24
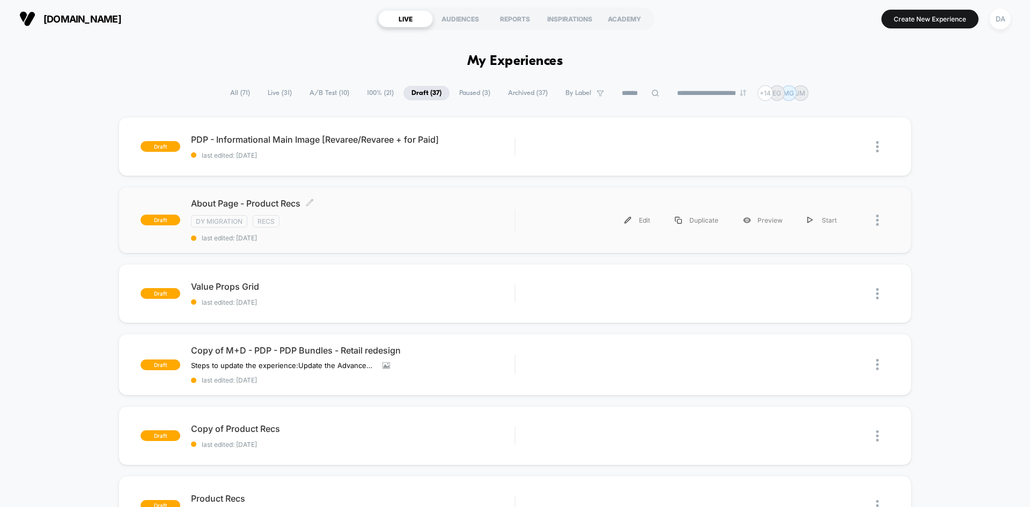
click at [473, 207] on span "About Page - Product Recs Click to edit experience details" at bounding box center [353, 203] width 324 height 11
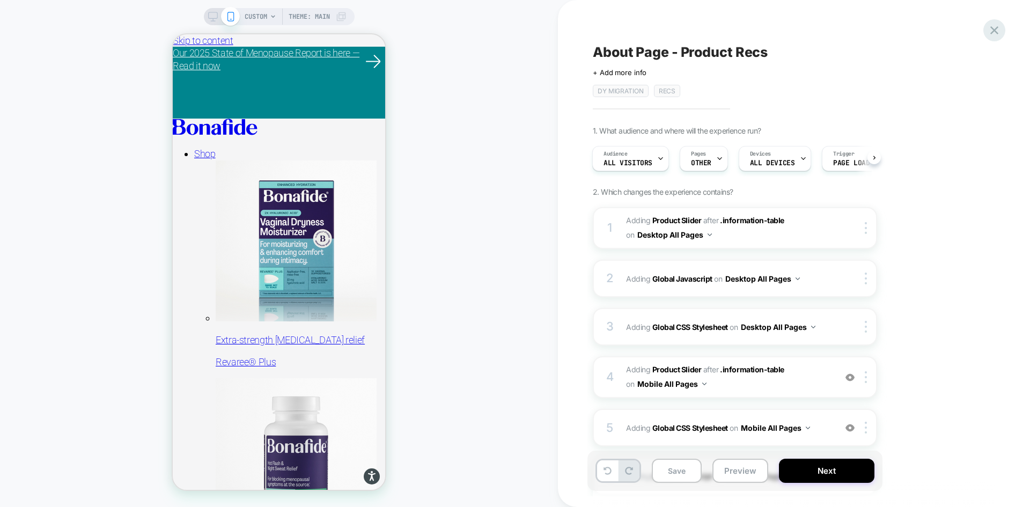
click at [999, 27] on icon at bounding box center [995, 30] width 14 height 14
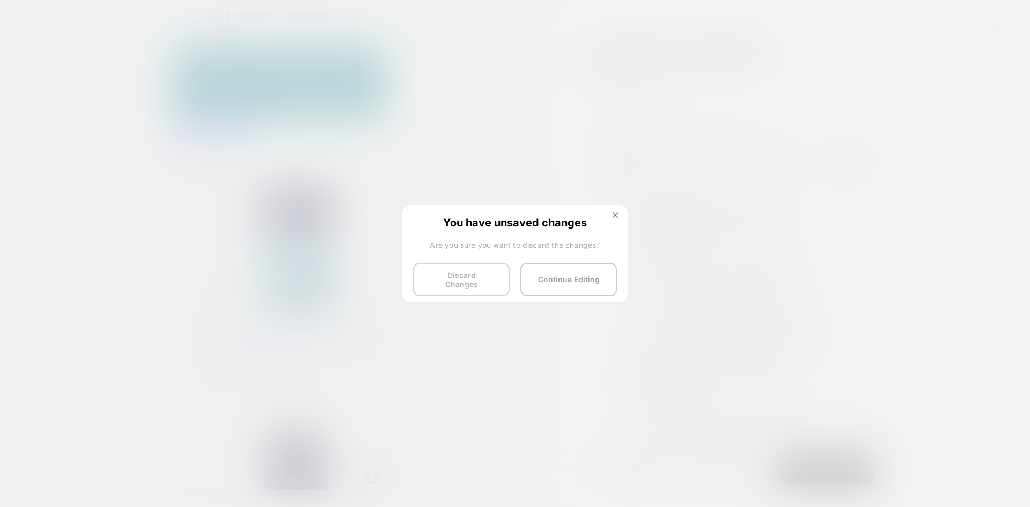
click at [482, 280] on button "Discard Changes" at bounding box center [461, 279] width 97 height 33
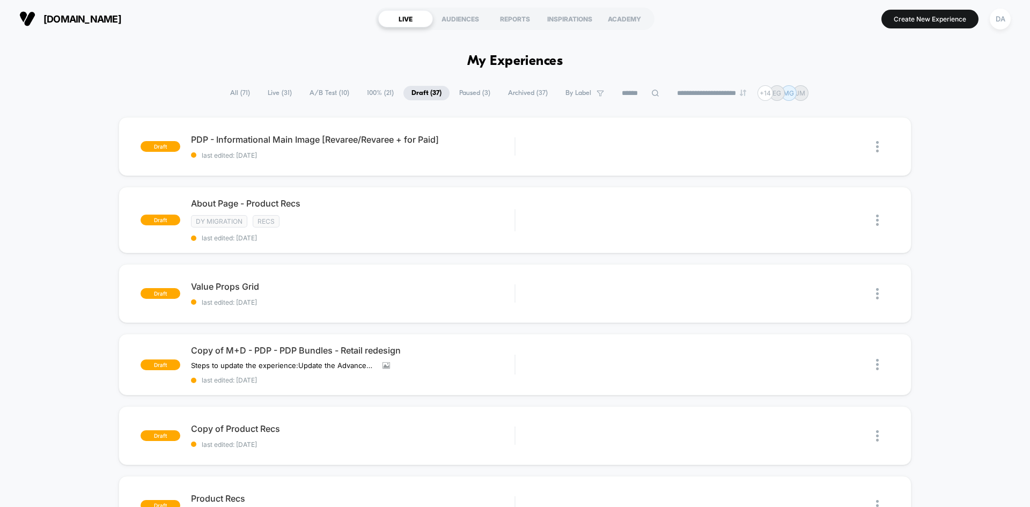
click at [204, 88] on div "**********" at bounding box center [515, 93] width 1030 height 16
click at [229, 88] on span "All ( 71 )" at bounding box center [240, 93] width 36 height 14
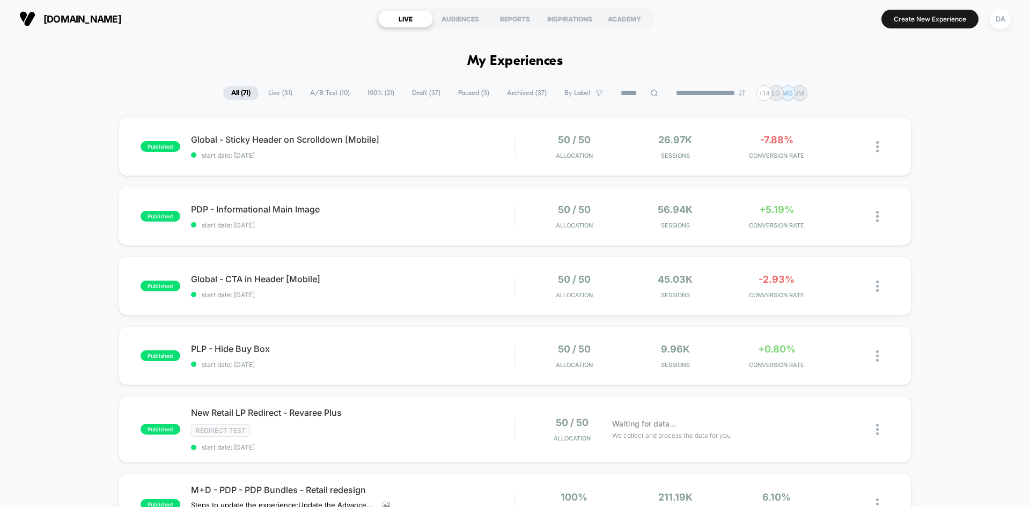
click at [650, 96] on icon at bounding box center [654, 93] width 8 height 8
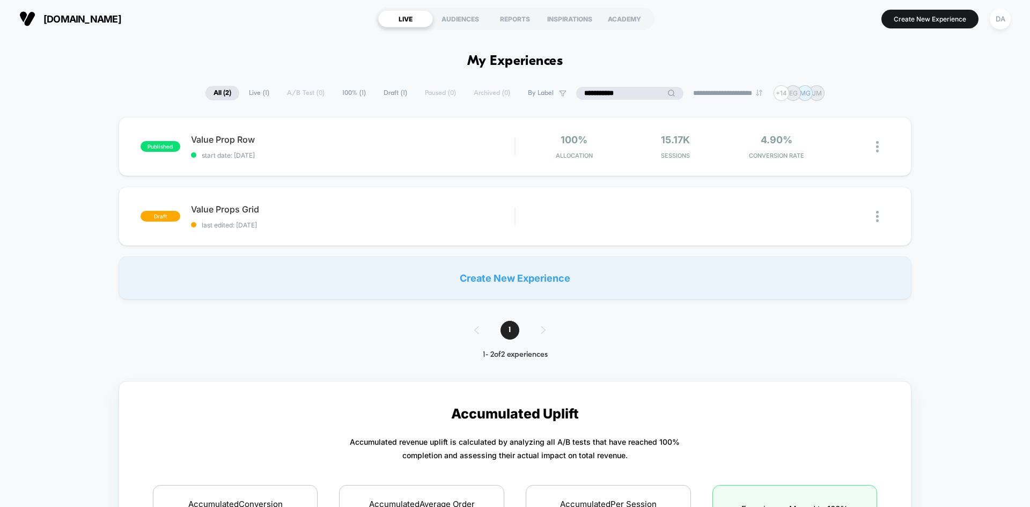
type input "**********"
click at [104, 86] on div "**********" at bounding box center [515, 93] width 1030 height 16
drag, startPoint x: 362, startPoint y: 137, endPoint x: 359, endPoint y: 131, distance: 6.7
click at [362, 137] on span "Value Prop Row Click to edit experience details" at bounding box center [353, 139] width 324 height 11
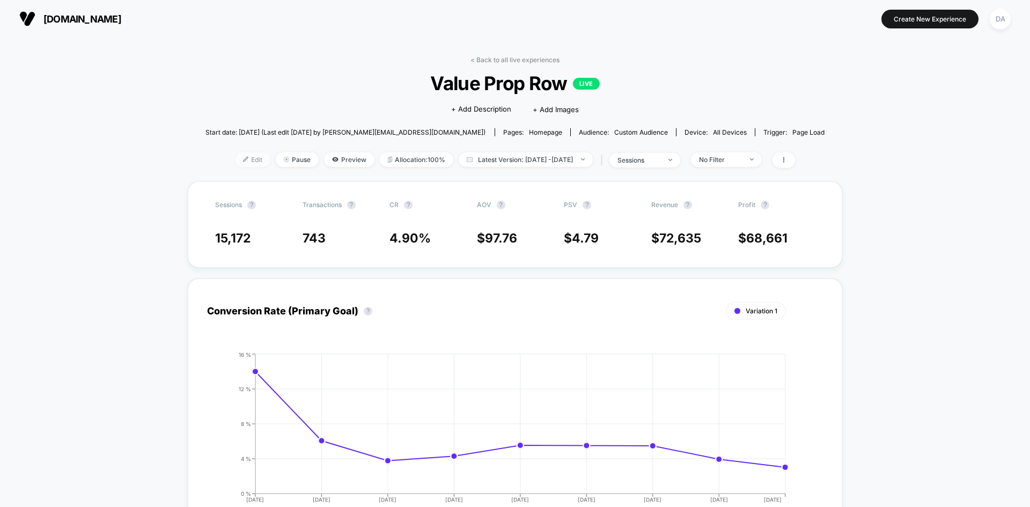
click at [240, 159] on span "Edit" at bounding box center [252, 159] width 35 height 14
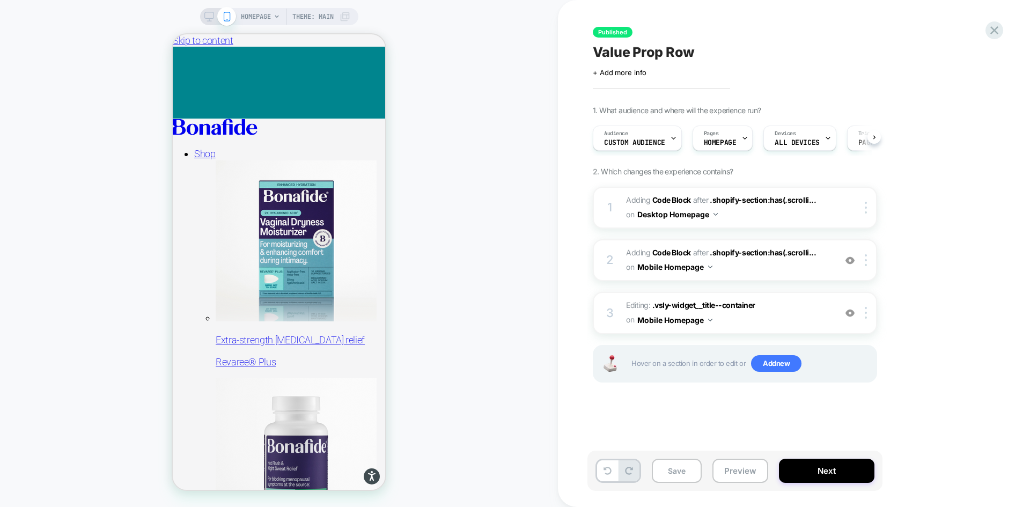
scroll to position [0, 1]
click at [823, 471] on button "Next" at bounding box center [827, 471] width 96 height 24
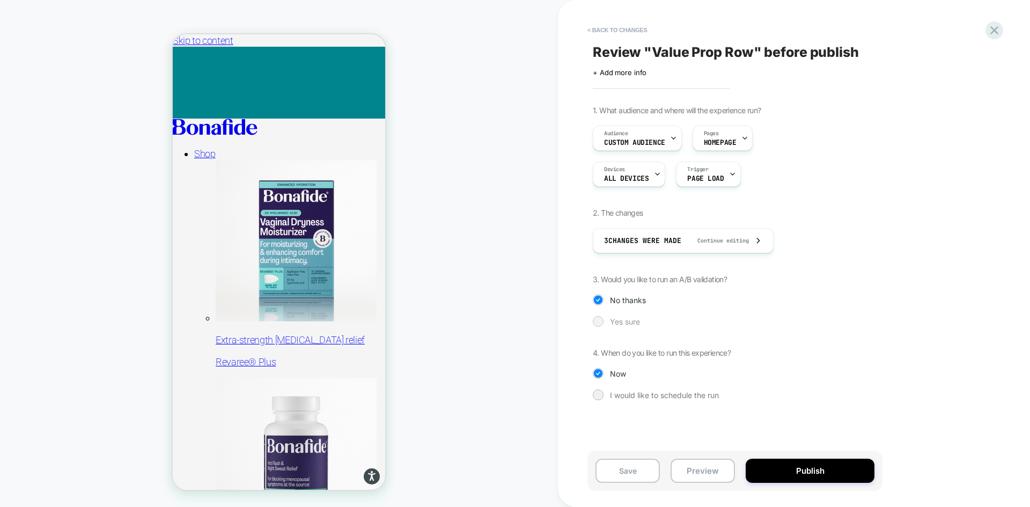
click at [631, 324] on span "Yes sure" at bounding box center [625, 321] width 30 height 9
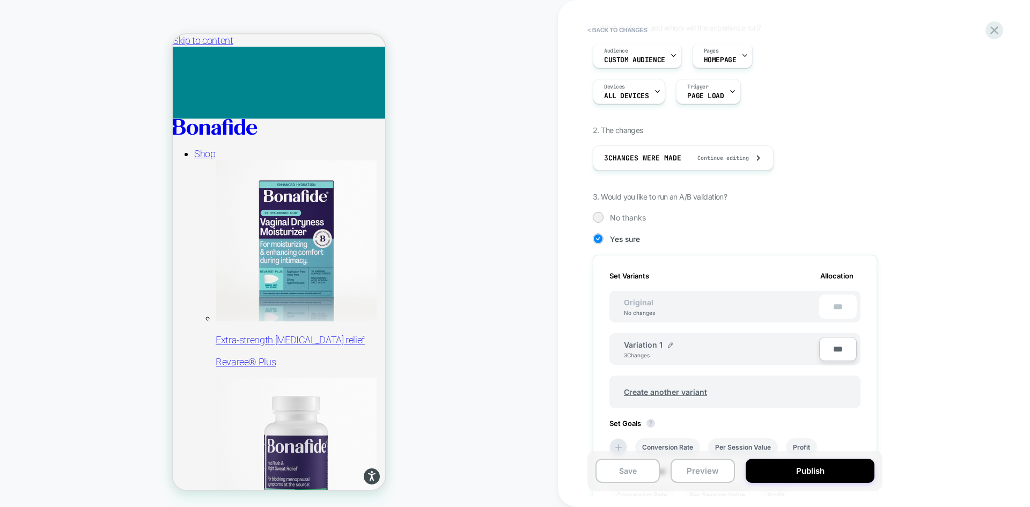
scroll to position [215, 0]
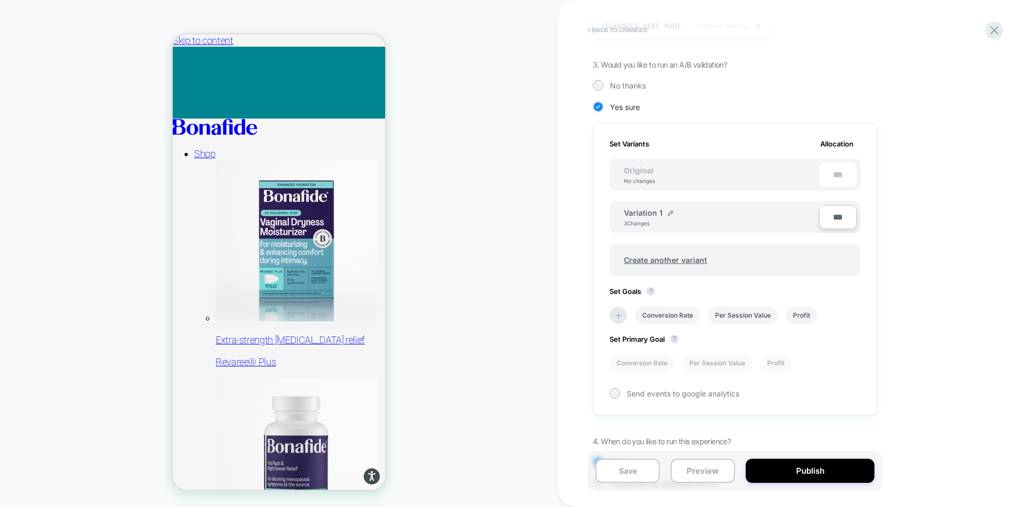
click at [625, 27] on button "< Back to changes" at bounding box center [617, 29] width 71 height 17
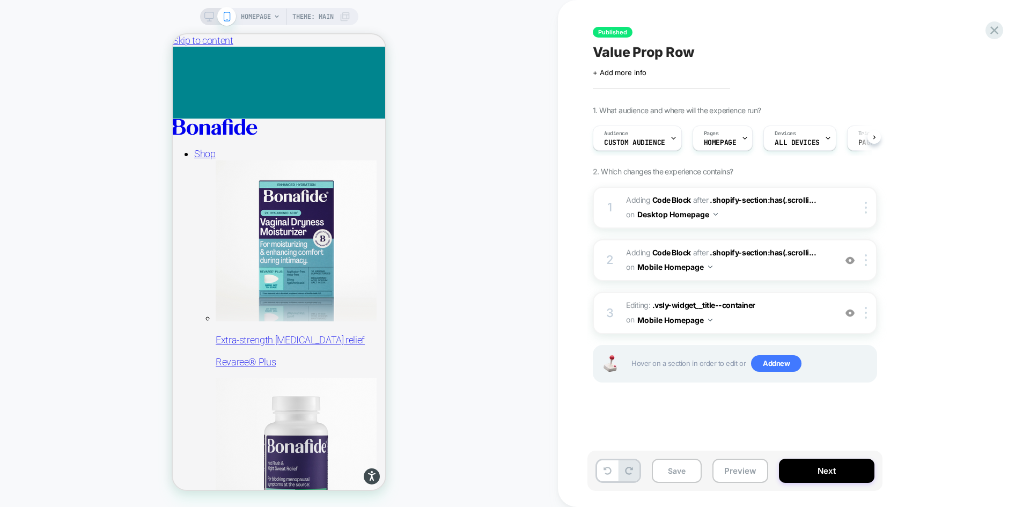
scroll to position [0, 1]
click at [816, 473] on button "Next" at bounding box center [827, 471] width 96 height 24
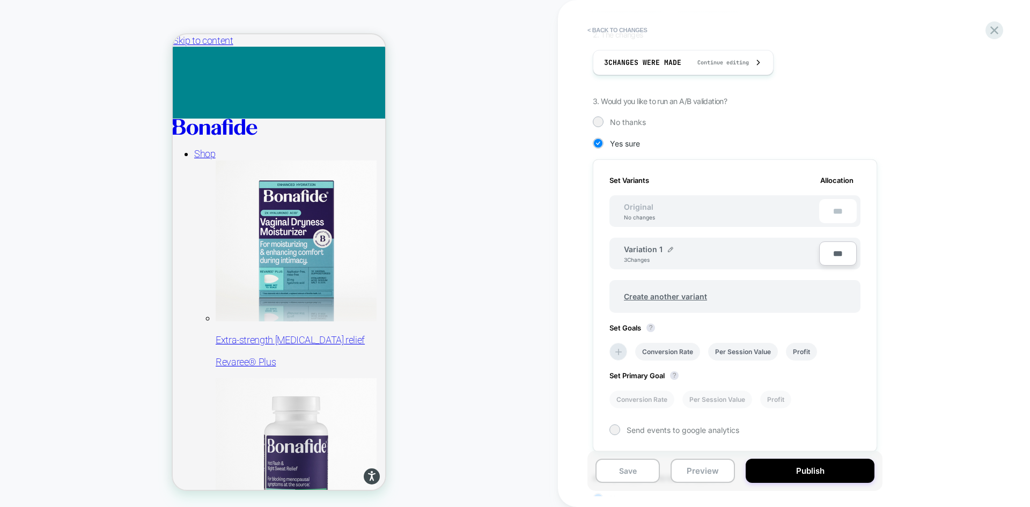
scroll to position [54, 0]
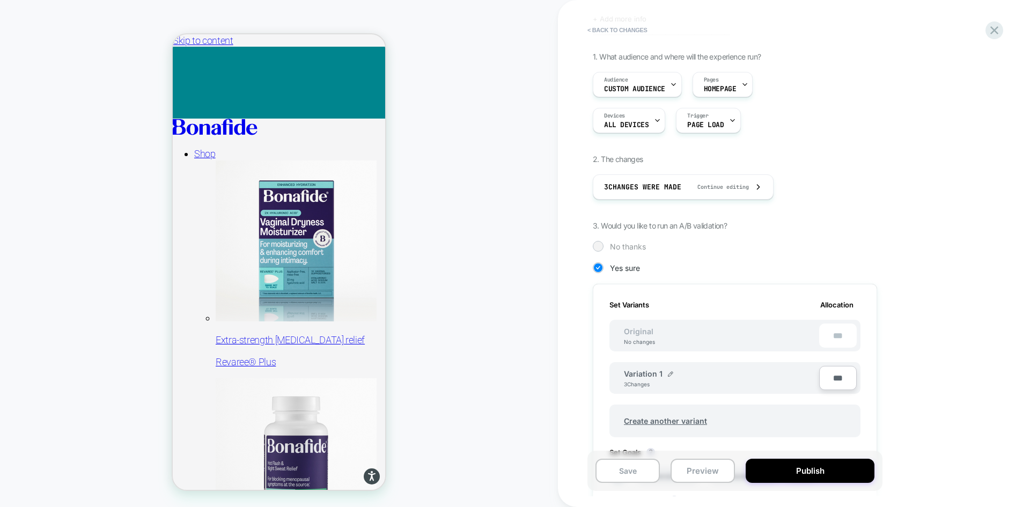
click at [623, 241] on div "No thanks" at bounding box center [735, 246] width 284 height 11
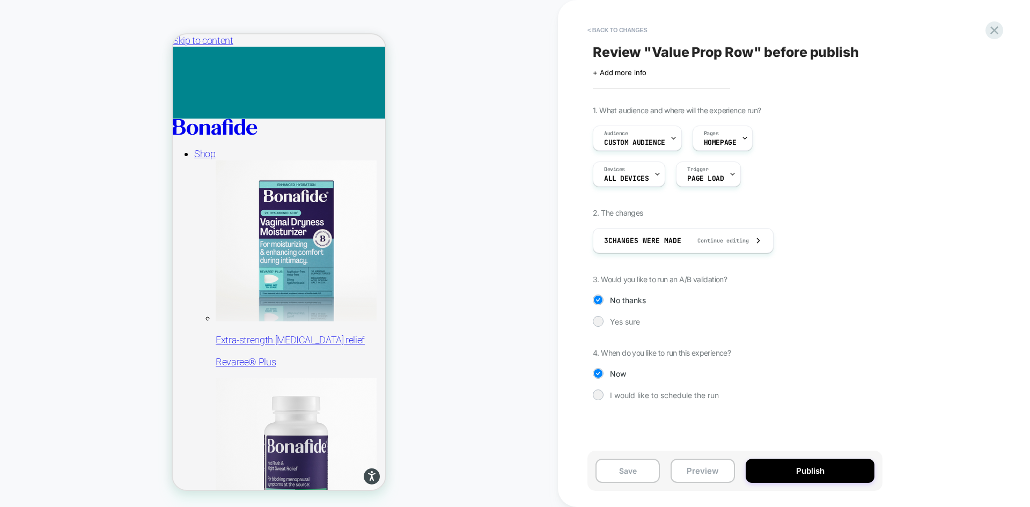
scroll to position [0, 0]
click at [630, 319] on span "Yes sure" at bounding box center [625, 321] width 30 height 9
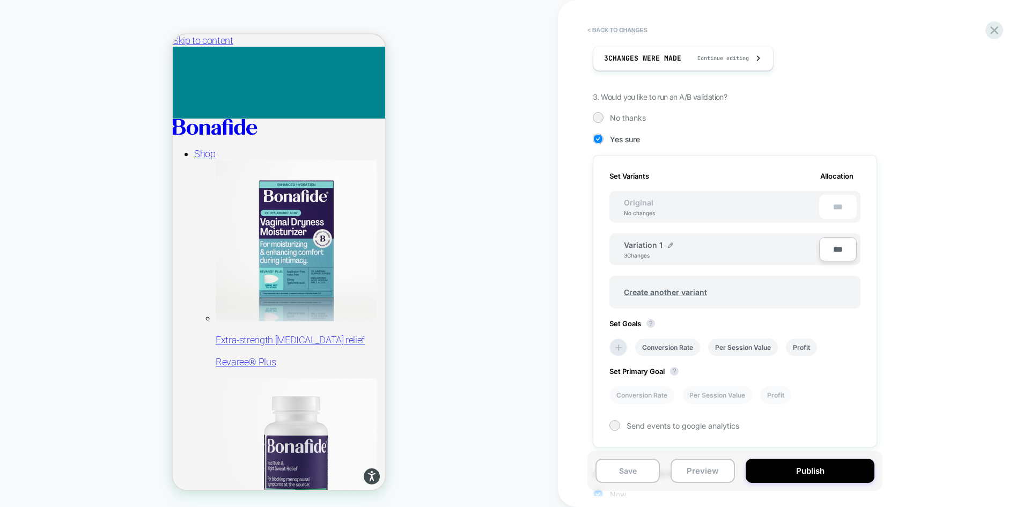
scroll to position [159, 0]
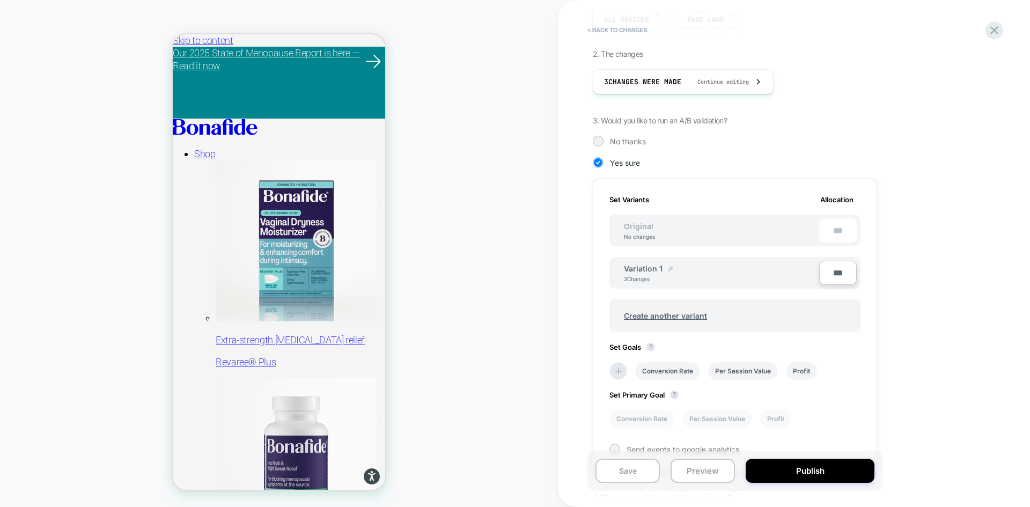
click at [668, 270] on img at bounding box center [670, 268] width 5 height 5
click at [736, 274] on div "**********" at bounding box center [691, 274] width 135 height 21
click at [940, 282] on div "**********" at bounding box center [789, 255] width 392 height 616
click at [712, 273] on img at bounding box center [712, 274] width 5 height 5
click at [669, 267] on img at bounding box center [670, 268] width 5 height 5
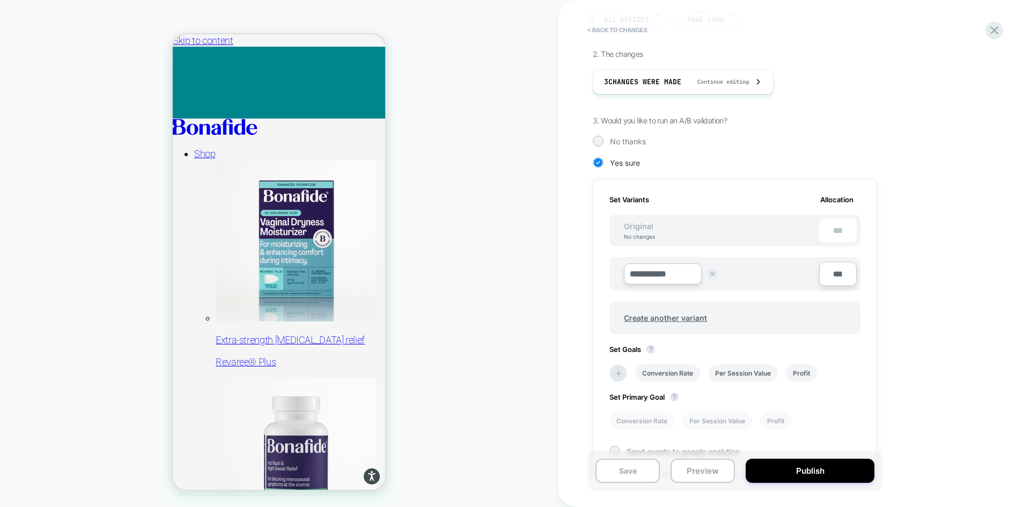
click at [712, 275] on img at bounding box center [712, 274] width 5 height 5
click at [751, 277] on div "Variation 1 3 Changes" at bounding box center [721, 273] width 195 height 18
click at [646, 273] on span "Variation 1" at bounding box center [643, 268] width 39 height 9
click at [643, 279] on div "3 Changes" at bounding box center [640, 279] width 32 height 6
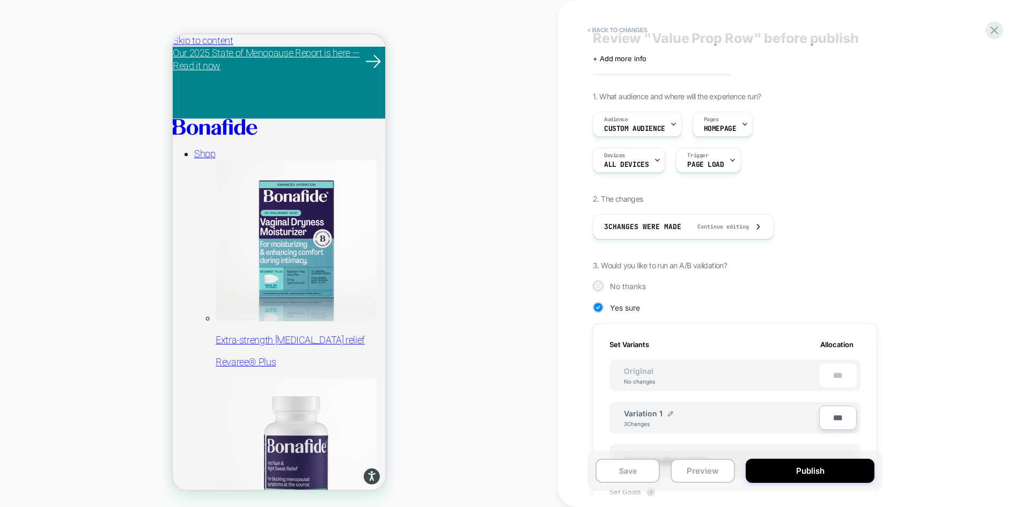
scroll to position [0, 0]
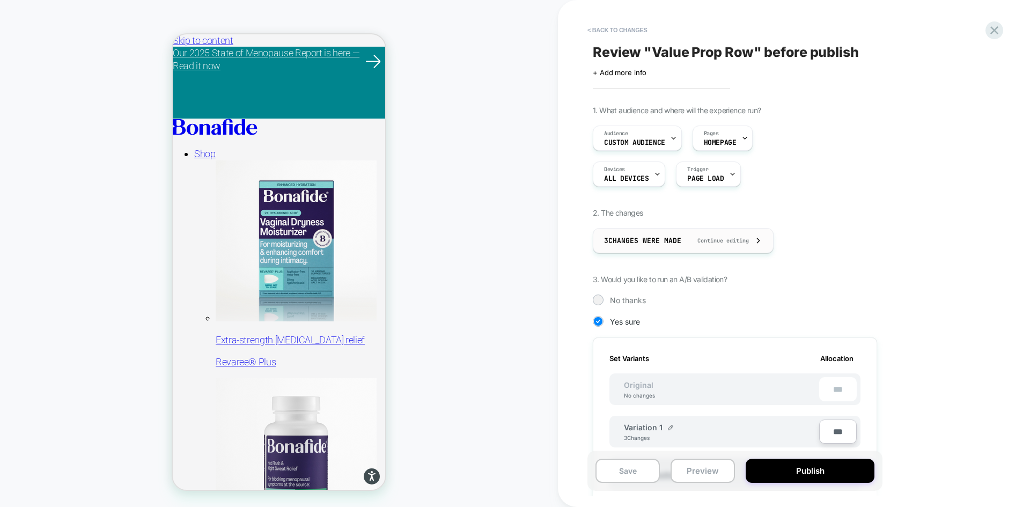
click at [658, 239] on span "3 Changes were made" at bounding box center [642, 240] width 77 height 9
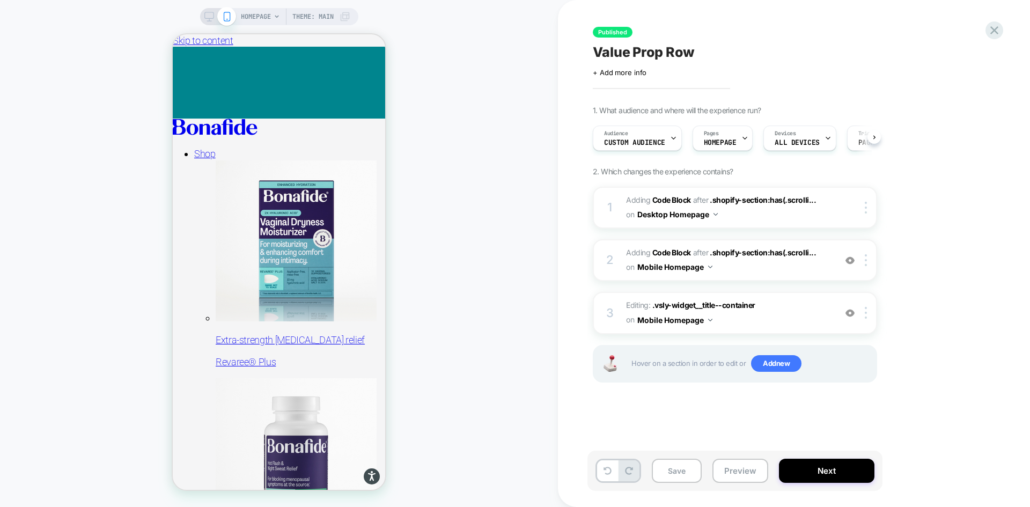
scroll to position [0, 1]
click at [799, 473] on button "Next" at bounding box center [827, 471] width 96 height 24
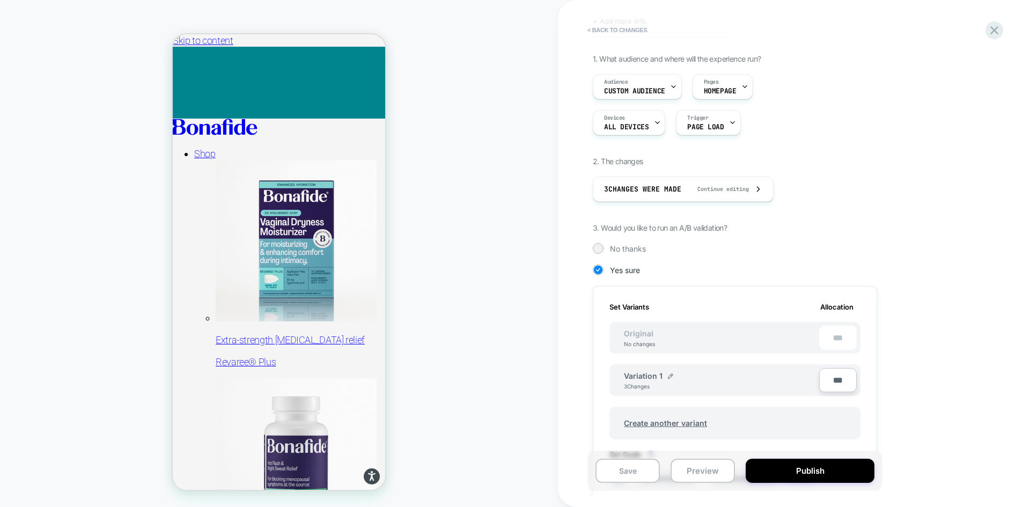
scroll to position [161, 0]
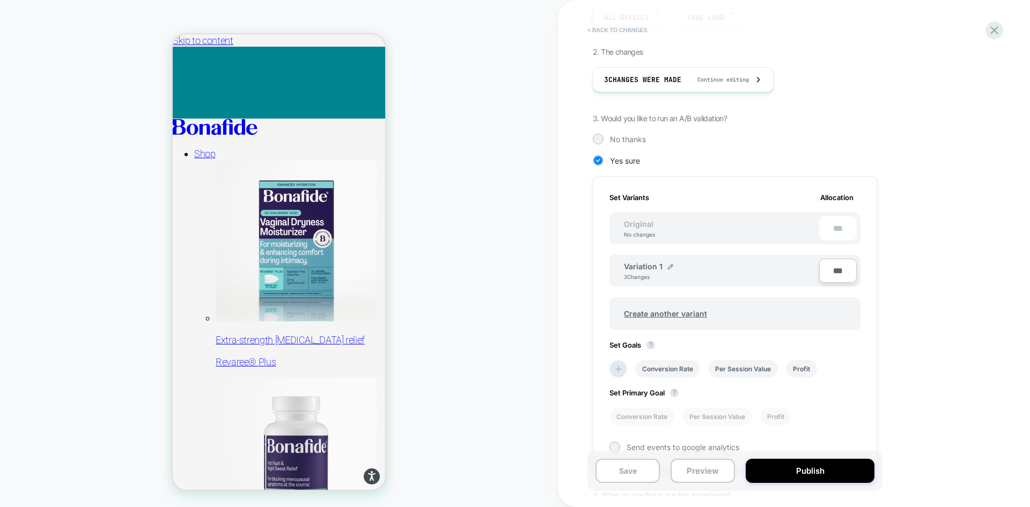
click at [626, 33] on button "< Back to changes" at bounding box center [617, 29] width 71 height 17
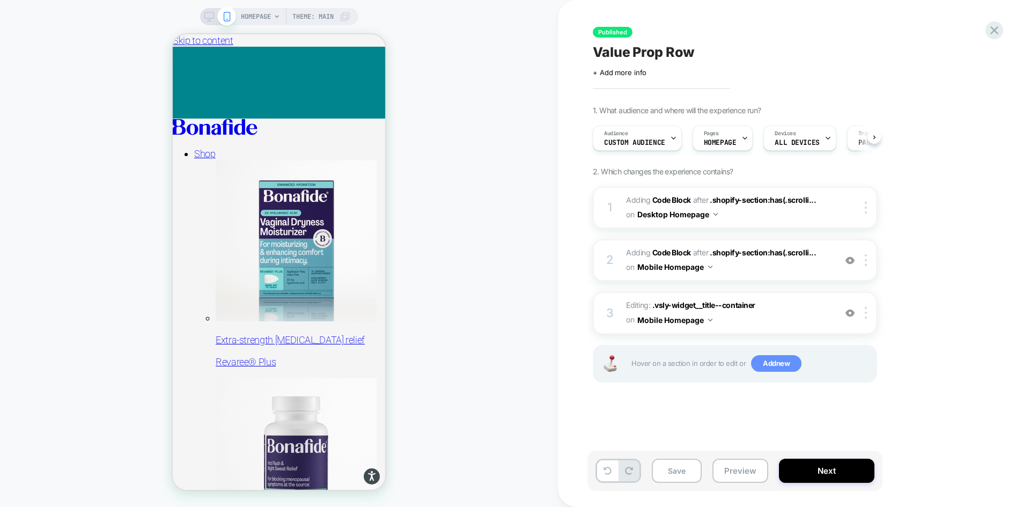
scroll to position [0, 1]
click at [808, 477] on button "Next" at bounding box center [827, 471] width 96 height 24
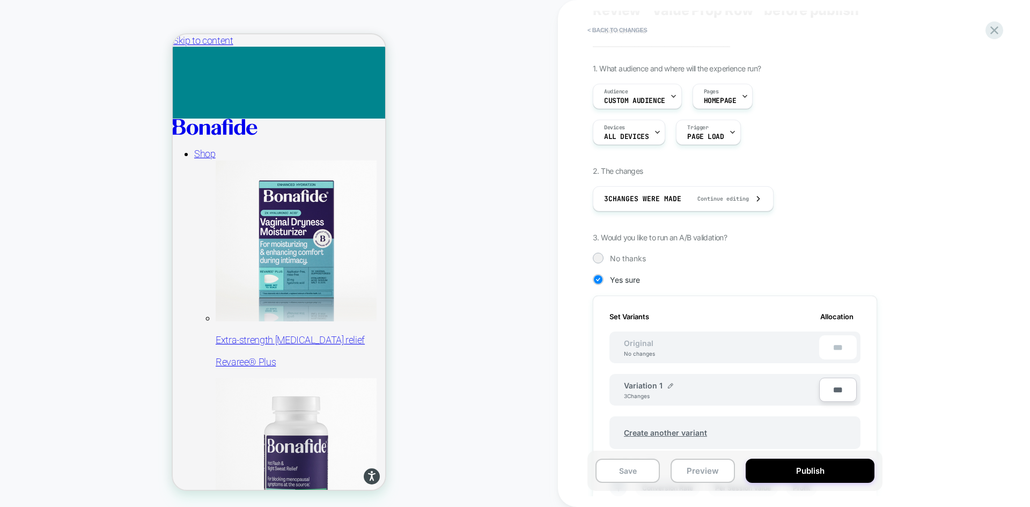
scroll to position [161, 0]
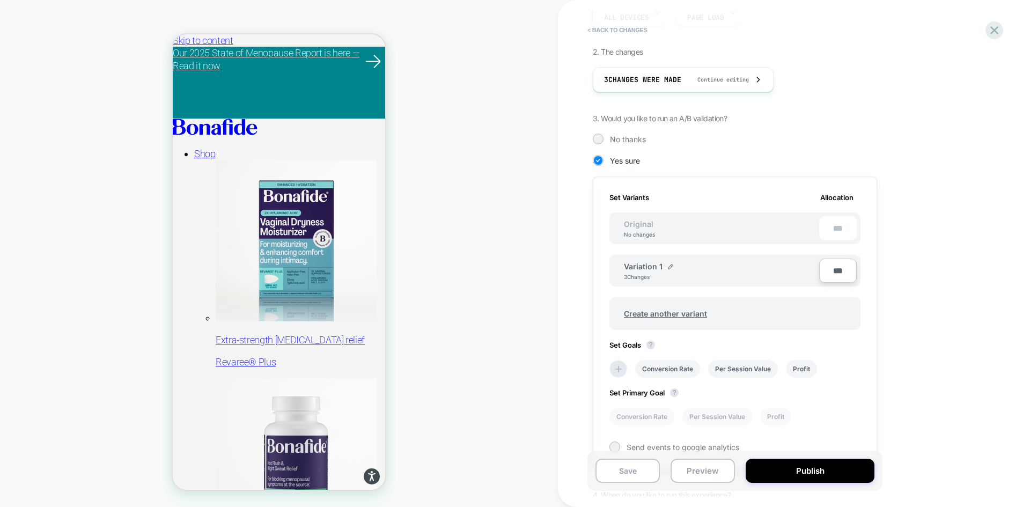
click at [711, 268] on div "Variation 1 3 Changes" at bounding box center [721, 271] width 195 height 18
click at [770, 228] on div "Original No changes ***" at bounding box center [735, 229] width 251 height 32
click at [734, 262] on div "Variation 1 3 Changes" at bounding box center [721, 271] width 195 height 18
click at [678, 311] on span "Create another variant" at bounding box center [665, 313] width 105 height 25
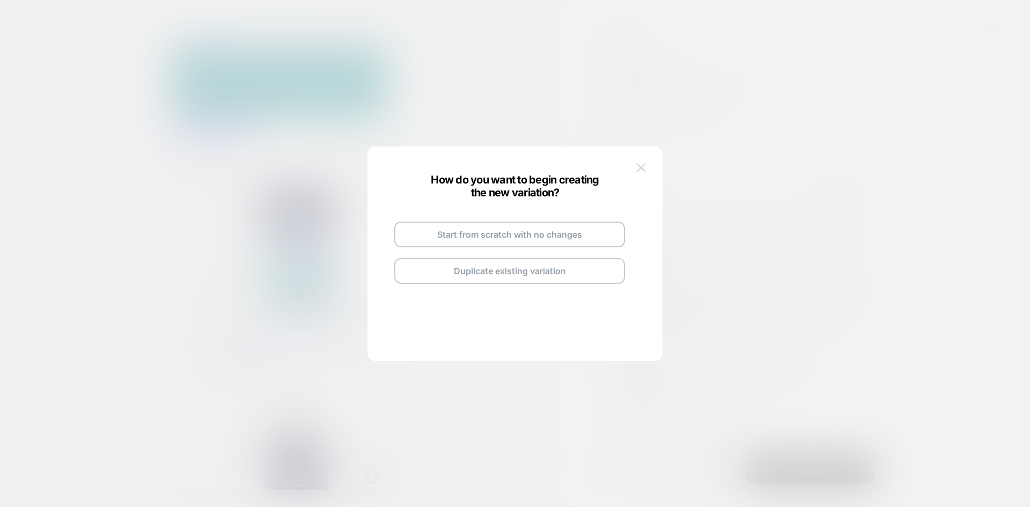
click at [639, 166] on img at bounding box center [642, 167] width 10 height 9
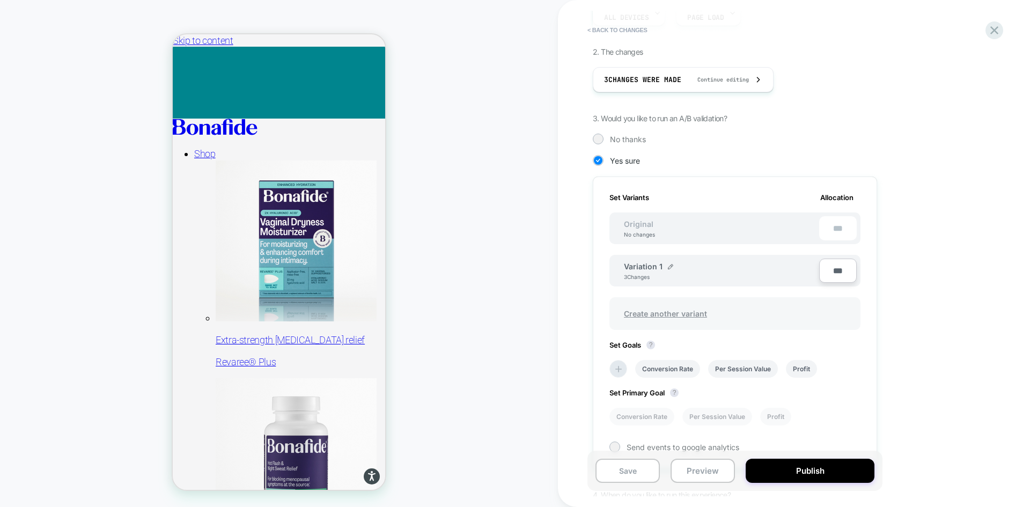
click at [668, 309] on span "Create another variant" at bounding box center [665, 313] width 105 height 25
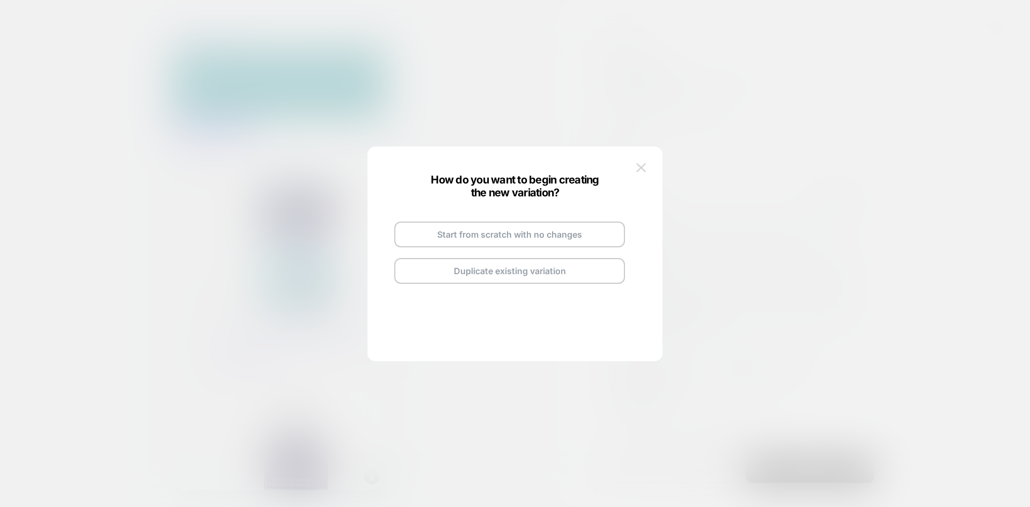
click at [642, 169] on img at bounding box center [642, 167] width 10 height 9
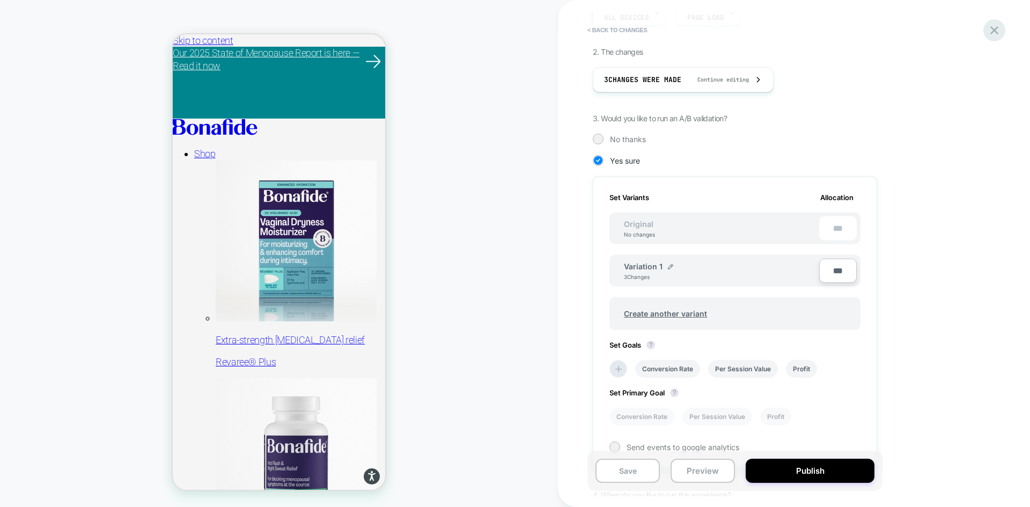
click at [993, 30] on icon at bounding box center [995, 30] width 14 height 14
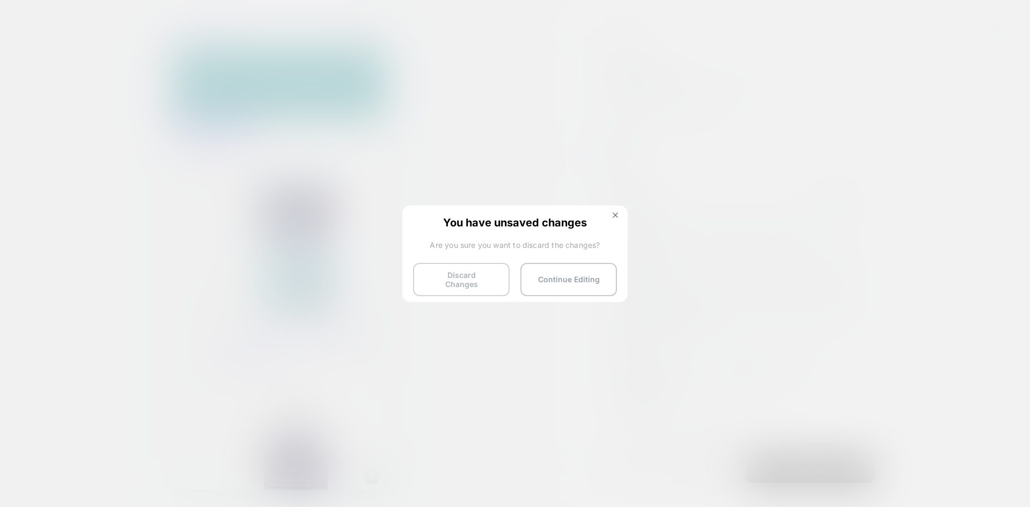
click at [496, 278] on button "Discard Changes" at bounding box center [461, 279] width 97 height 33
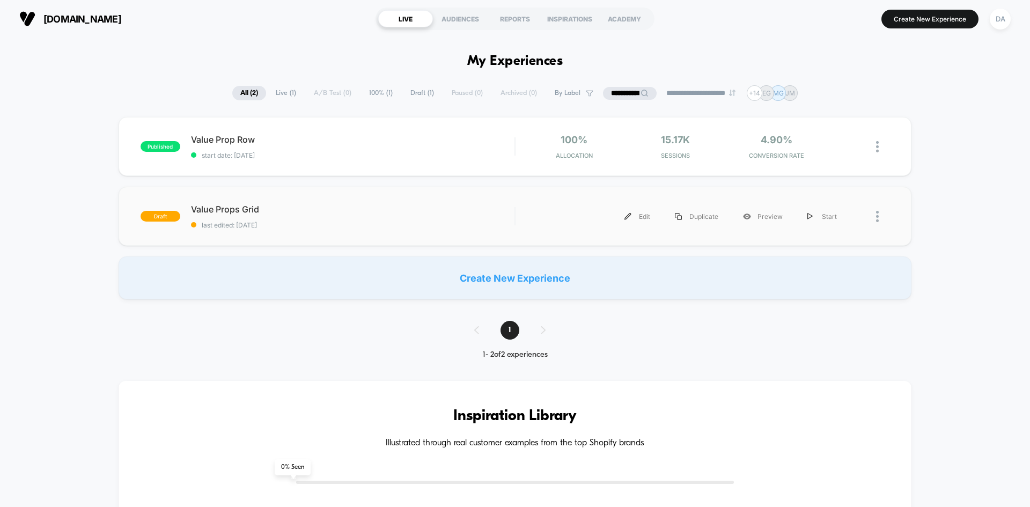
click at [343, 194] on div "draft Value Props Grid last edited: [DATE] Edit Duplicate Preview Start" at bounding box center [515, 216] width 793 height 59
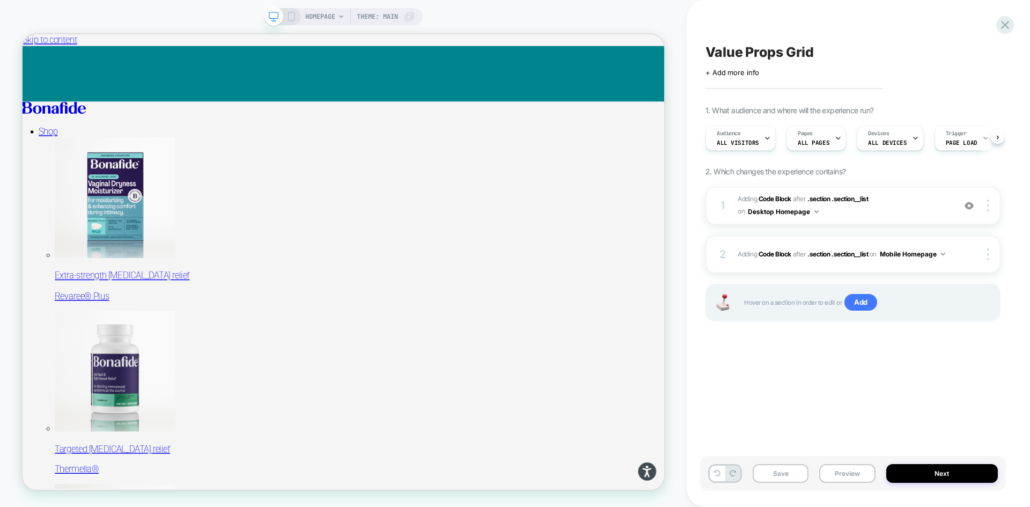
scroll to position [0, 1]
click at [1008, 22] on icon at bounding box center [1005, 25] width 8 height 8
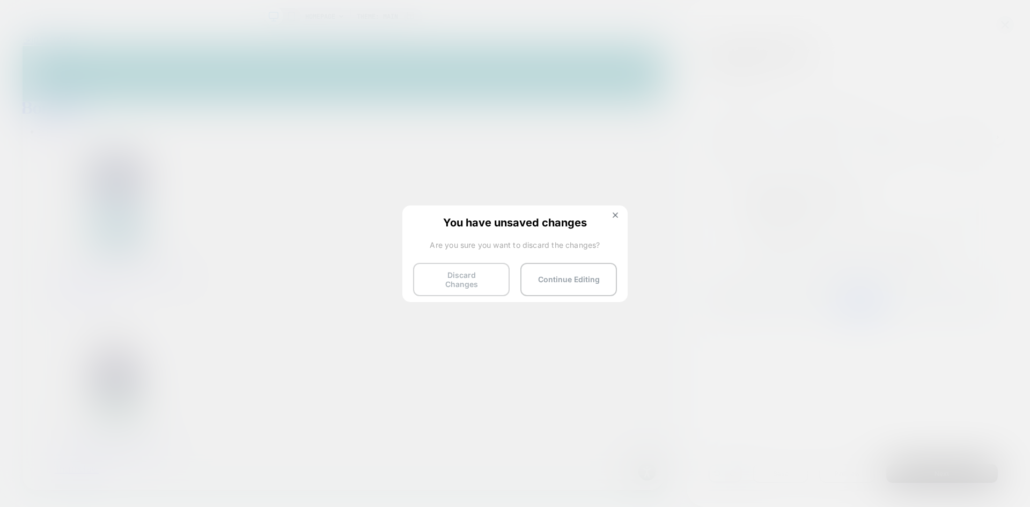
click at [485, 286] on button "Discard Changes" at bounding box center [461, 279] width 97 height 33
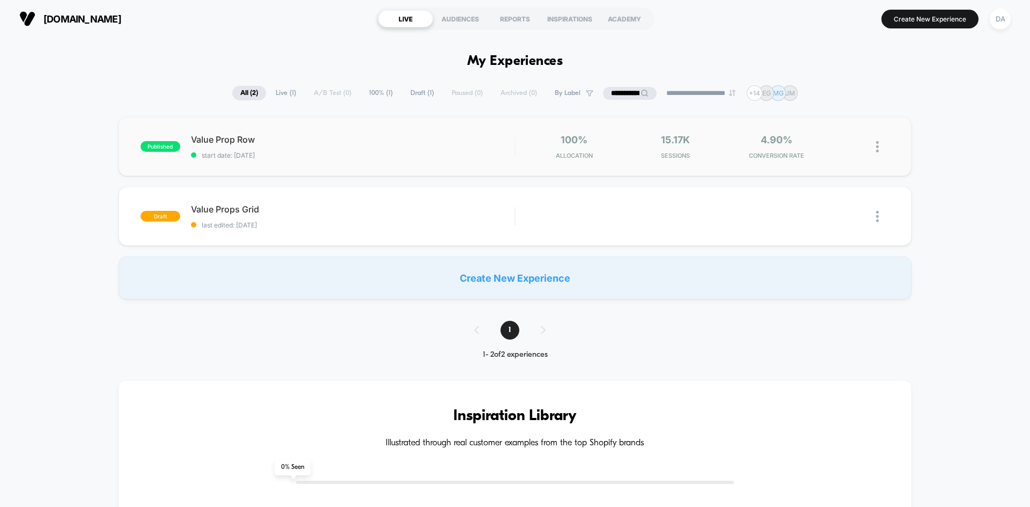
click at [333, 155] on span "start date: [DATE]" at bounding box center [353, 155] width 324 height 8
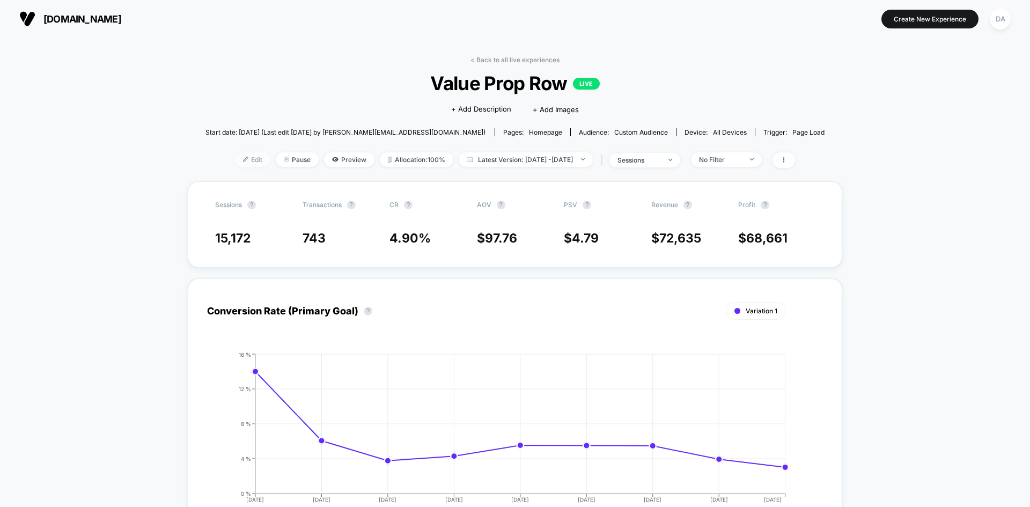
click at [235, 156] on span "Edit" at bounding box center [252, 159] width 35 height 14
